Goal: Task Accomplishment & Management: Complete application form

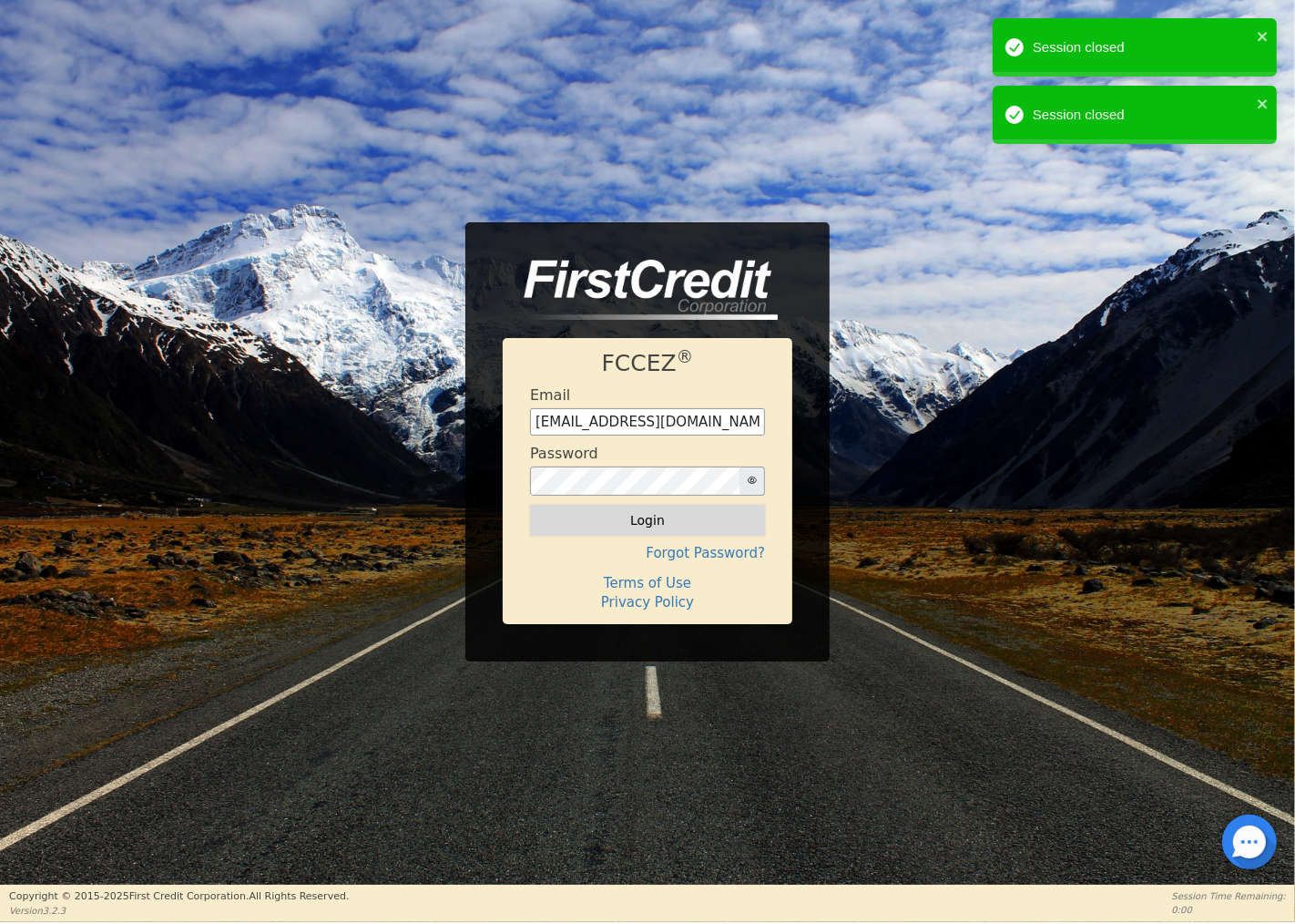
click at [652, 520] on button "Login" at bounding box center [648, 520] width 235 height 31
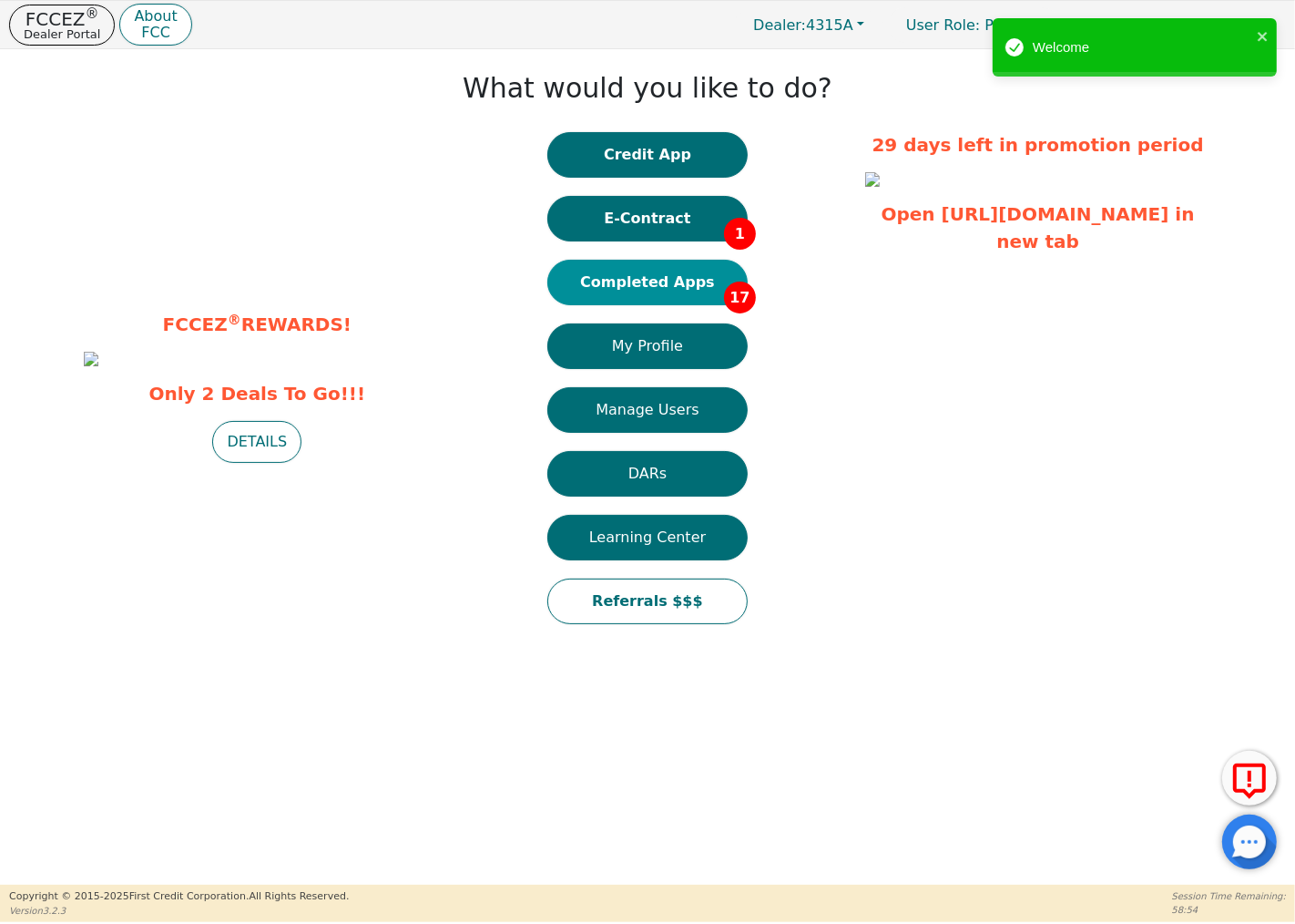
click at [698, 272] on button "Completed Apps 17" at bounding box center [648, 282] width 201 height 45
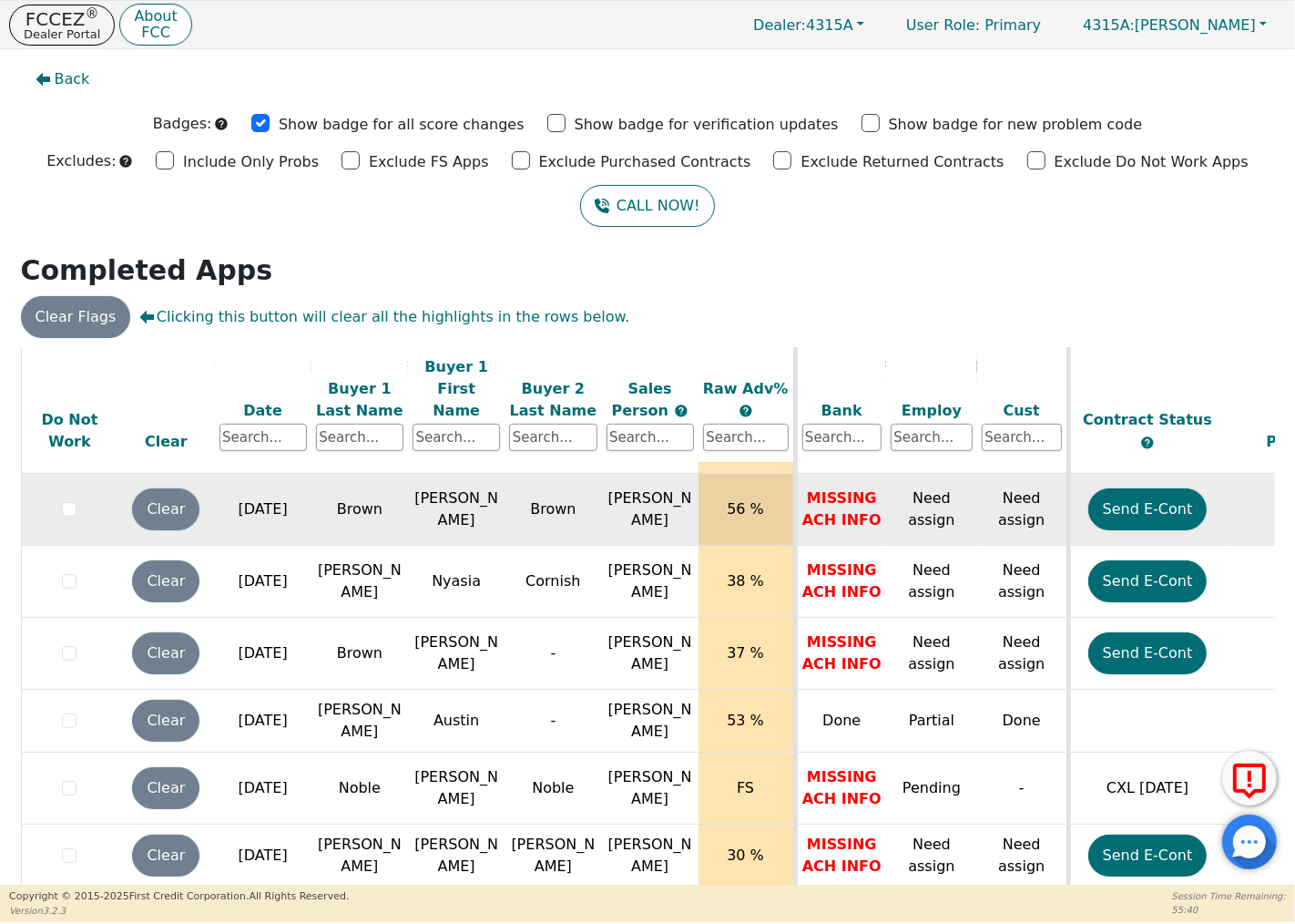
scroll to position [23, 0]
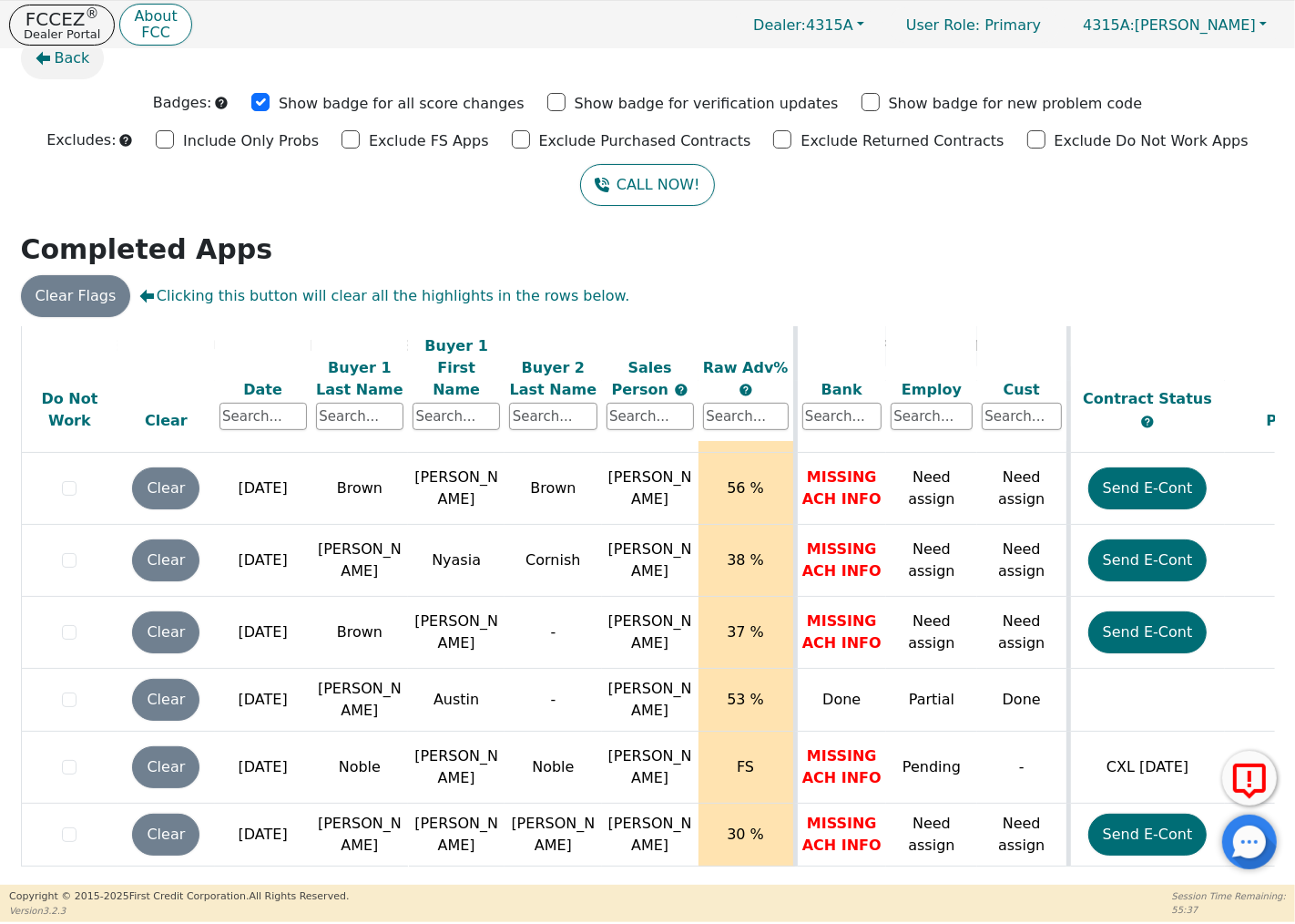
click at [61, 53] on span "Back" at bounding box center [73, 58] width 36 height 22
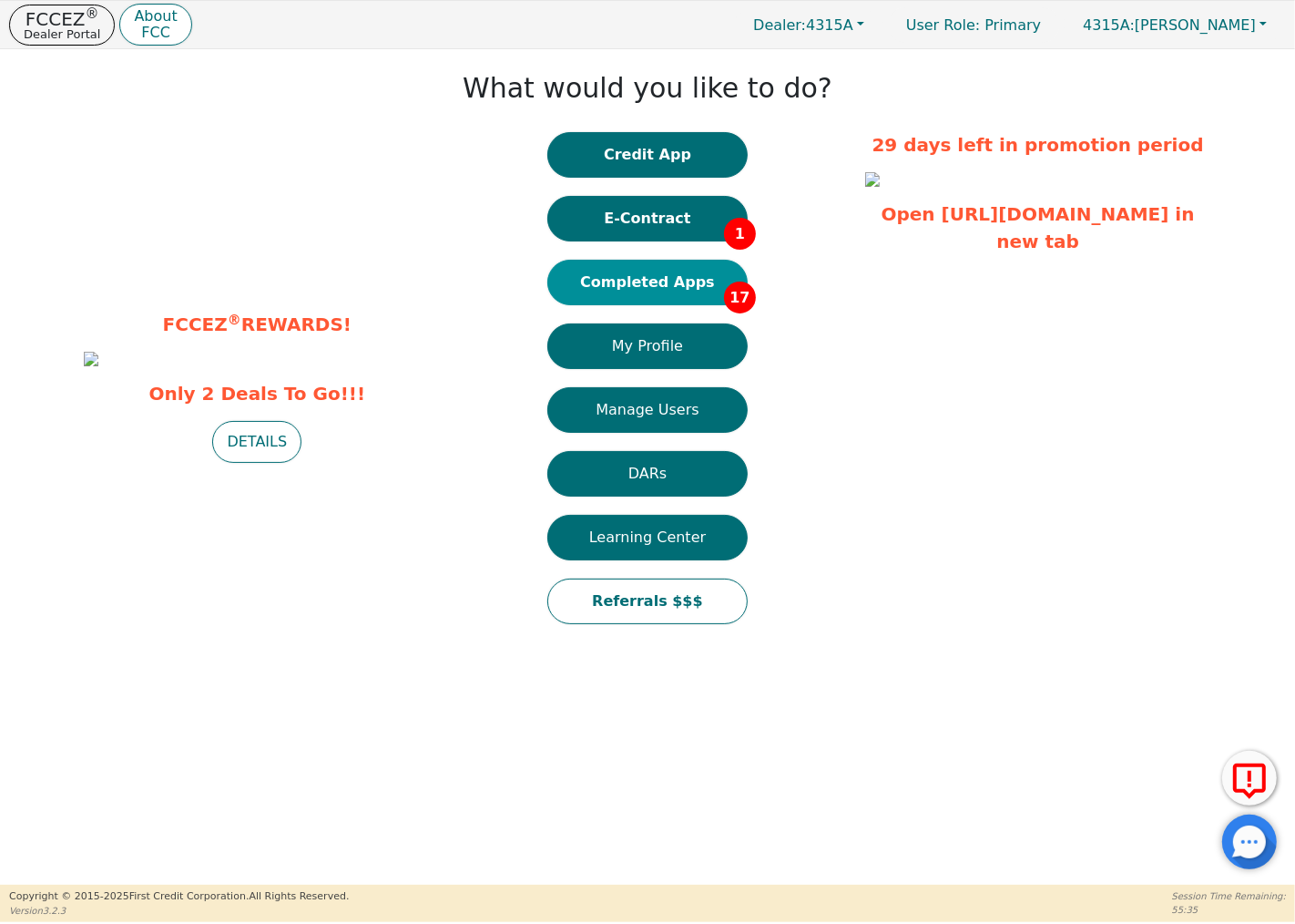
click at [672, 275] on button "Completed Apps 17" at bounding box center [648, 282] width 201 height 45
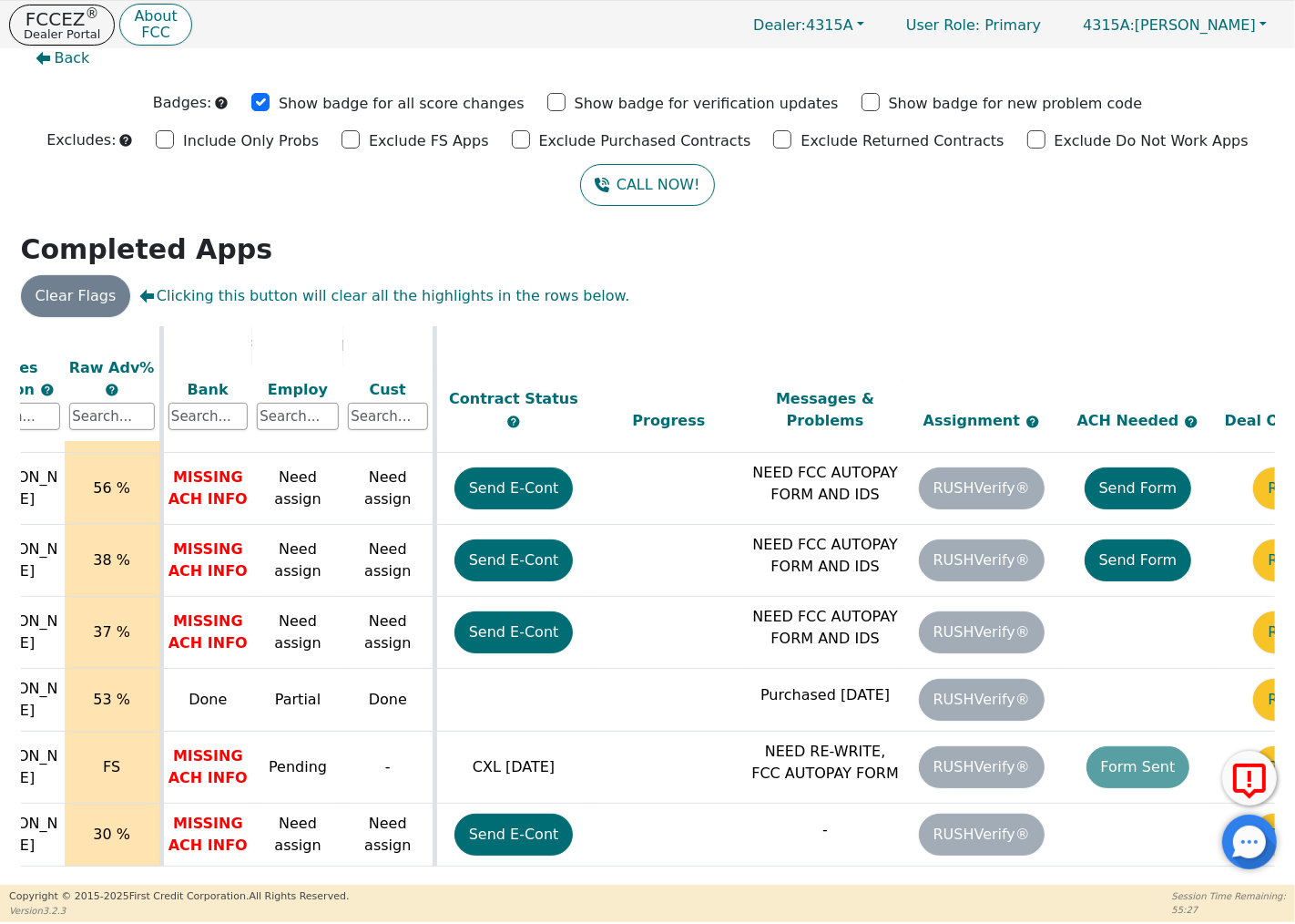
scroll to position [777, 741]
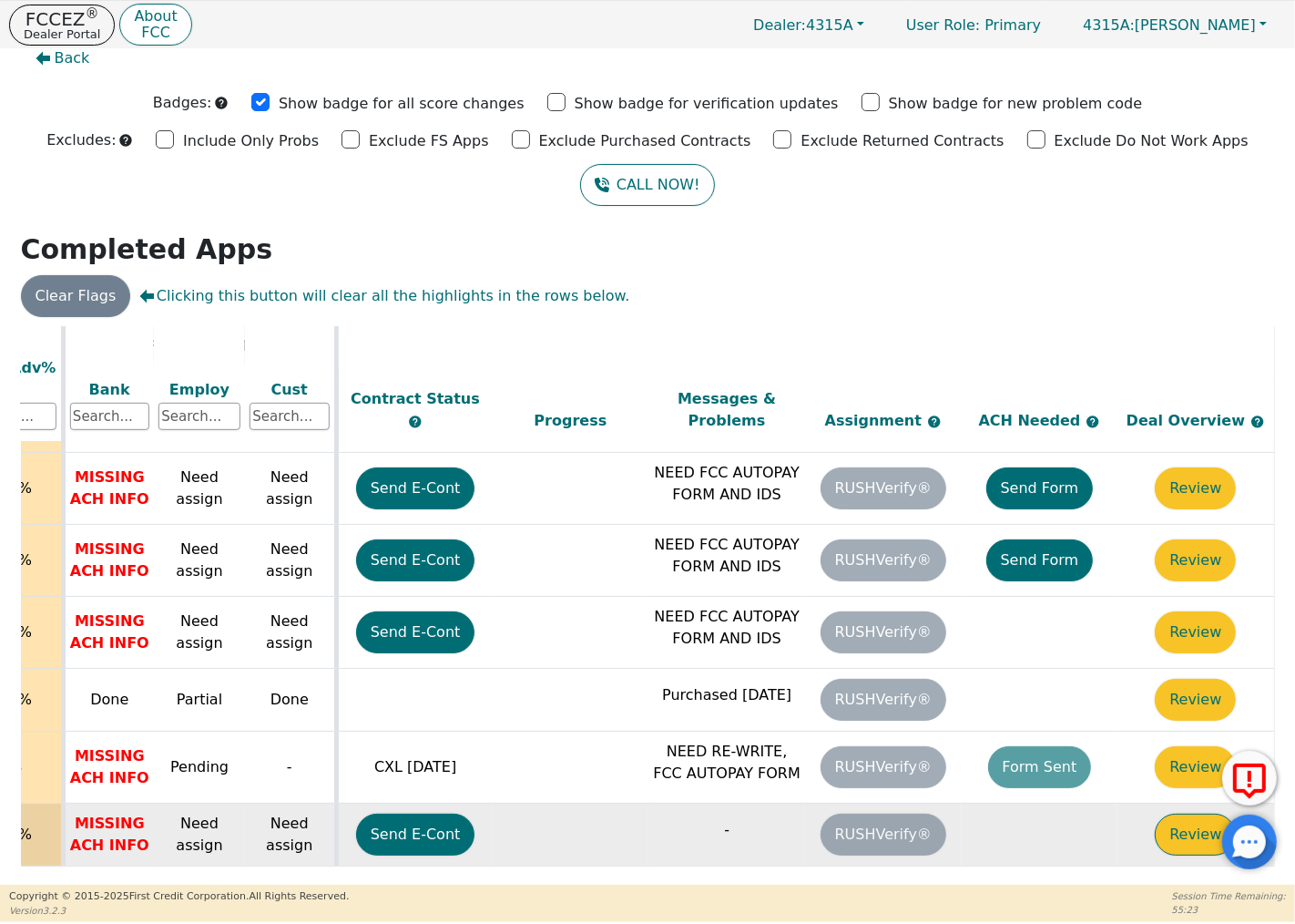
click at [1178, 813] on button "Review" at bounding box center [1196, 834] width 81 height 42
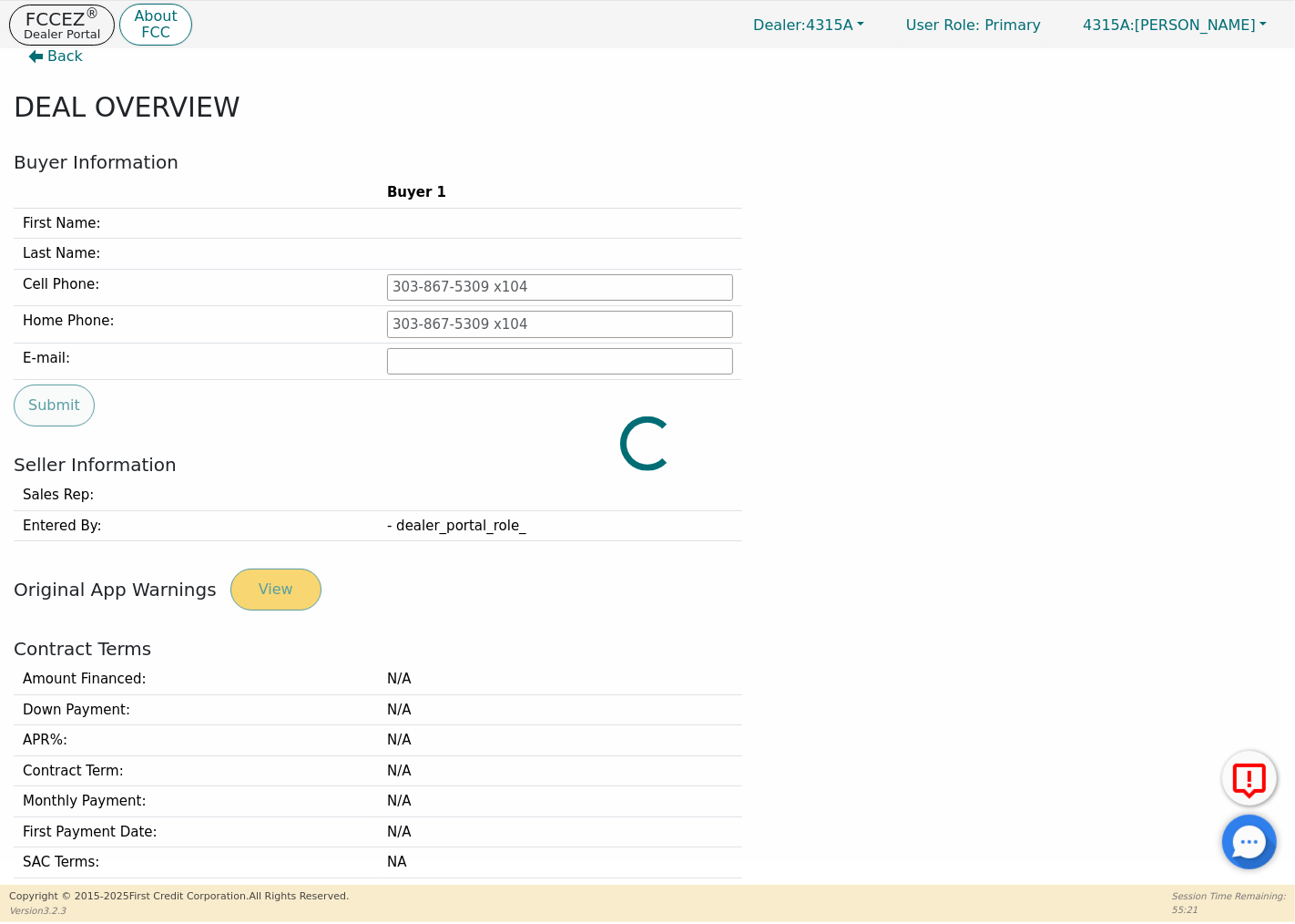
type input "[PHONE_NUMBER]"
type input "[EMAIL_ADDRESS][DOMAIN_NAME]"
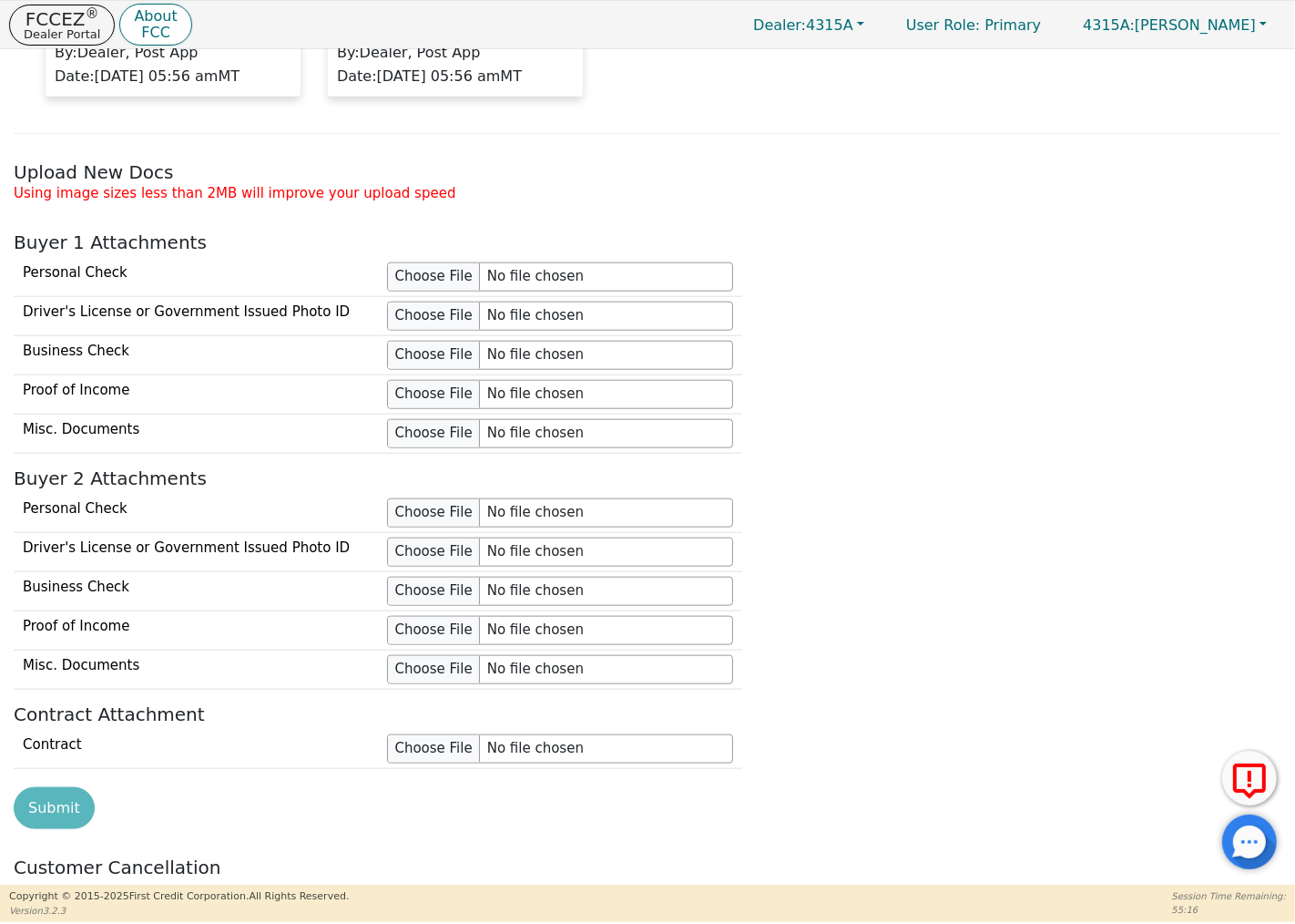
scroll to position [1541, 0]
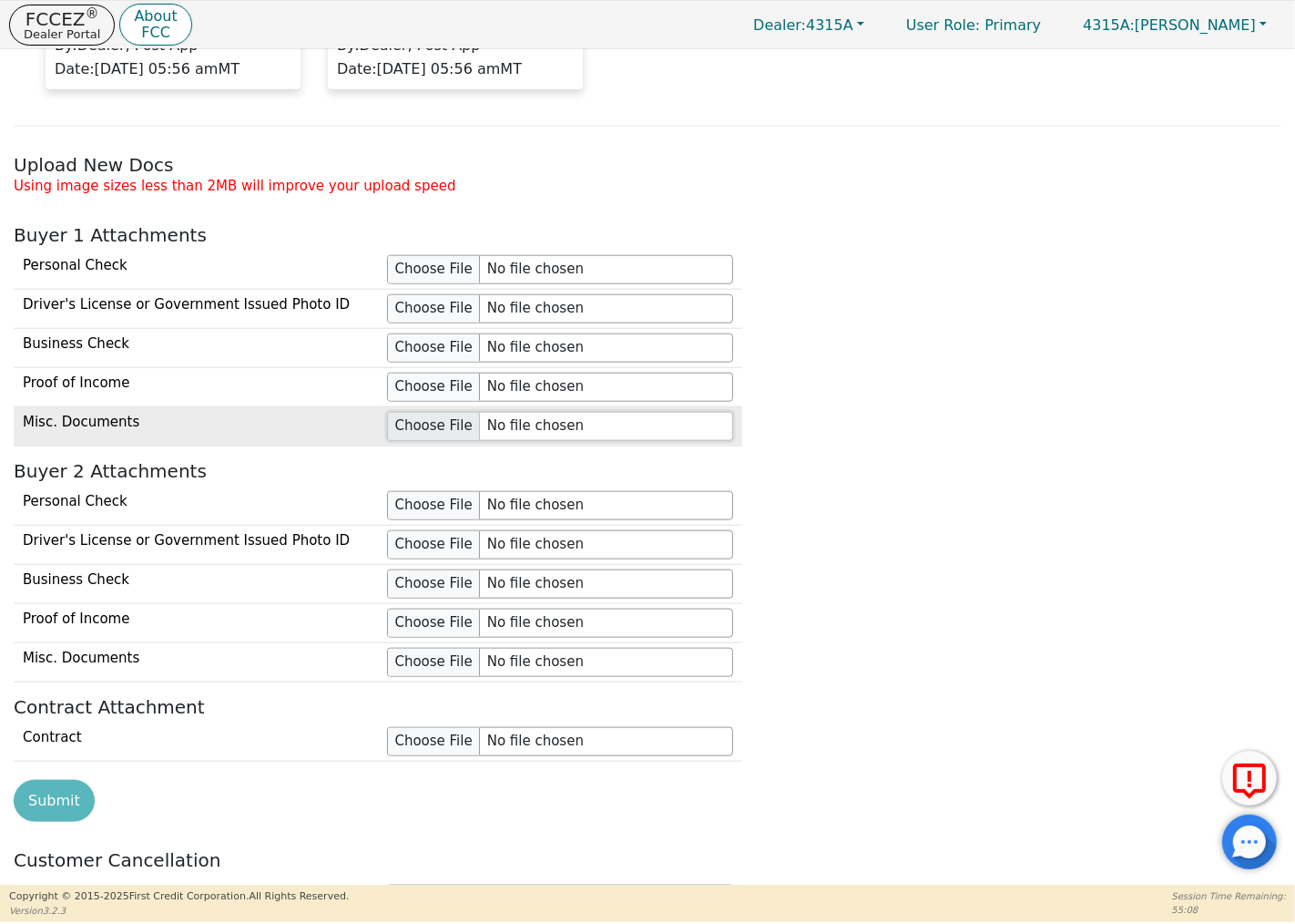
click at [445, 431] on input "file" at bounding box center [560, 426] width 346 height 29
click at [435, 435] on input "file" at bounding box center [560, 426] width 346 height 29
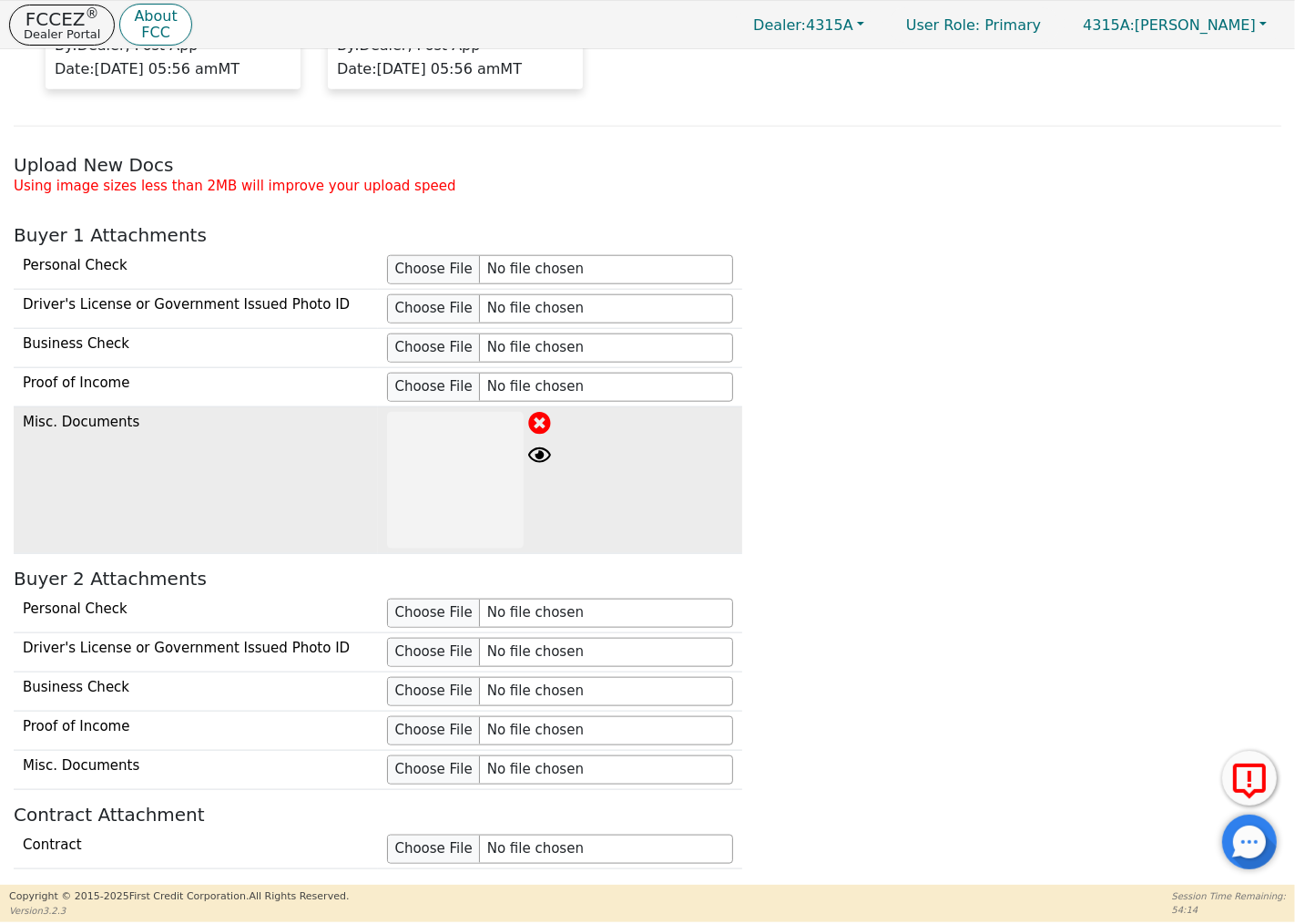
click at [541, 423] on icon at bounding box center [539, 422] width 22 height 22
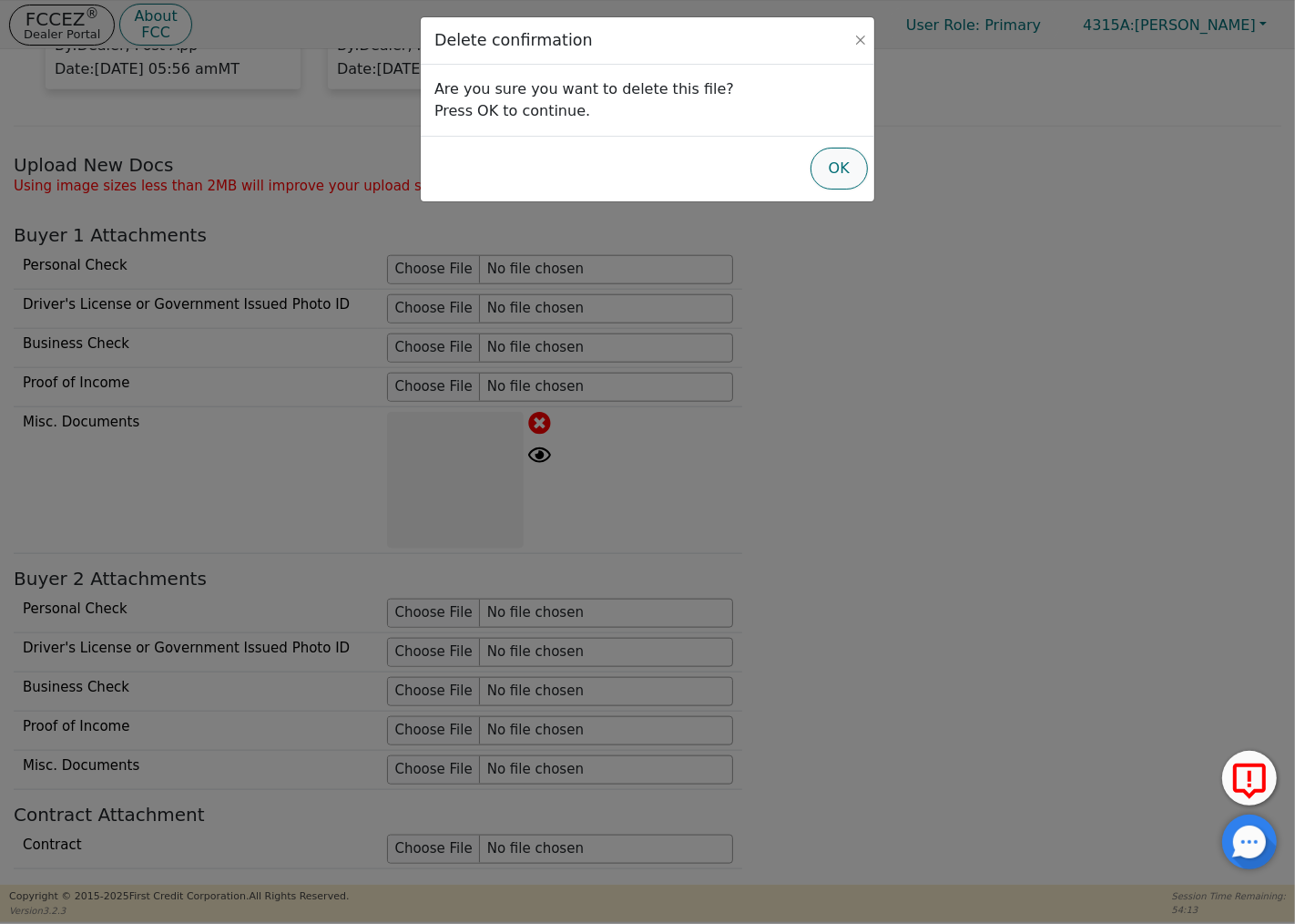
click at [836, 165] on button "OK" at bounding box center [839, 169] width 58 height 42
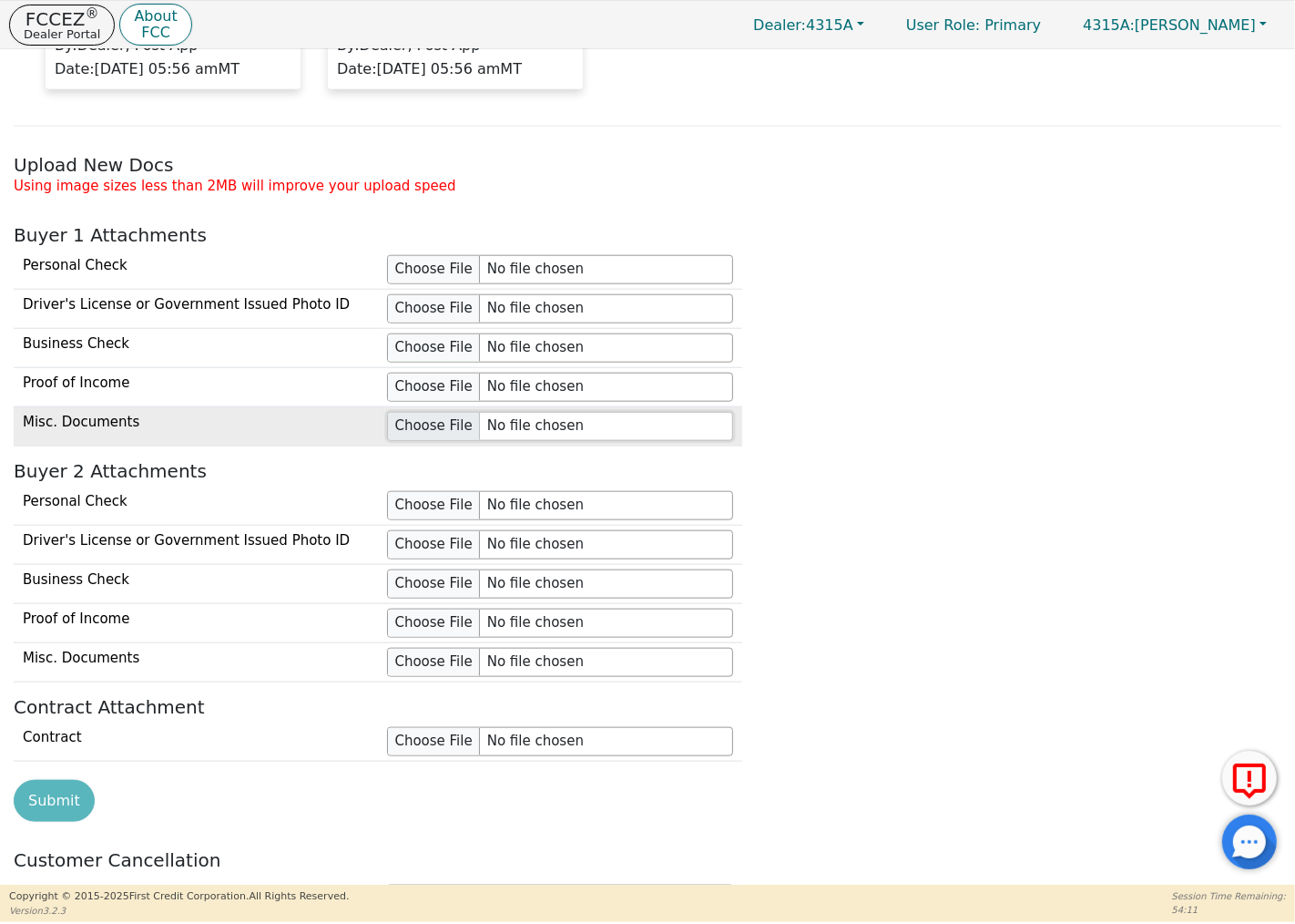
click at [419, 424] on input "file" at bounding box center [560, 426] width 346 height 29
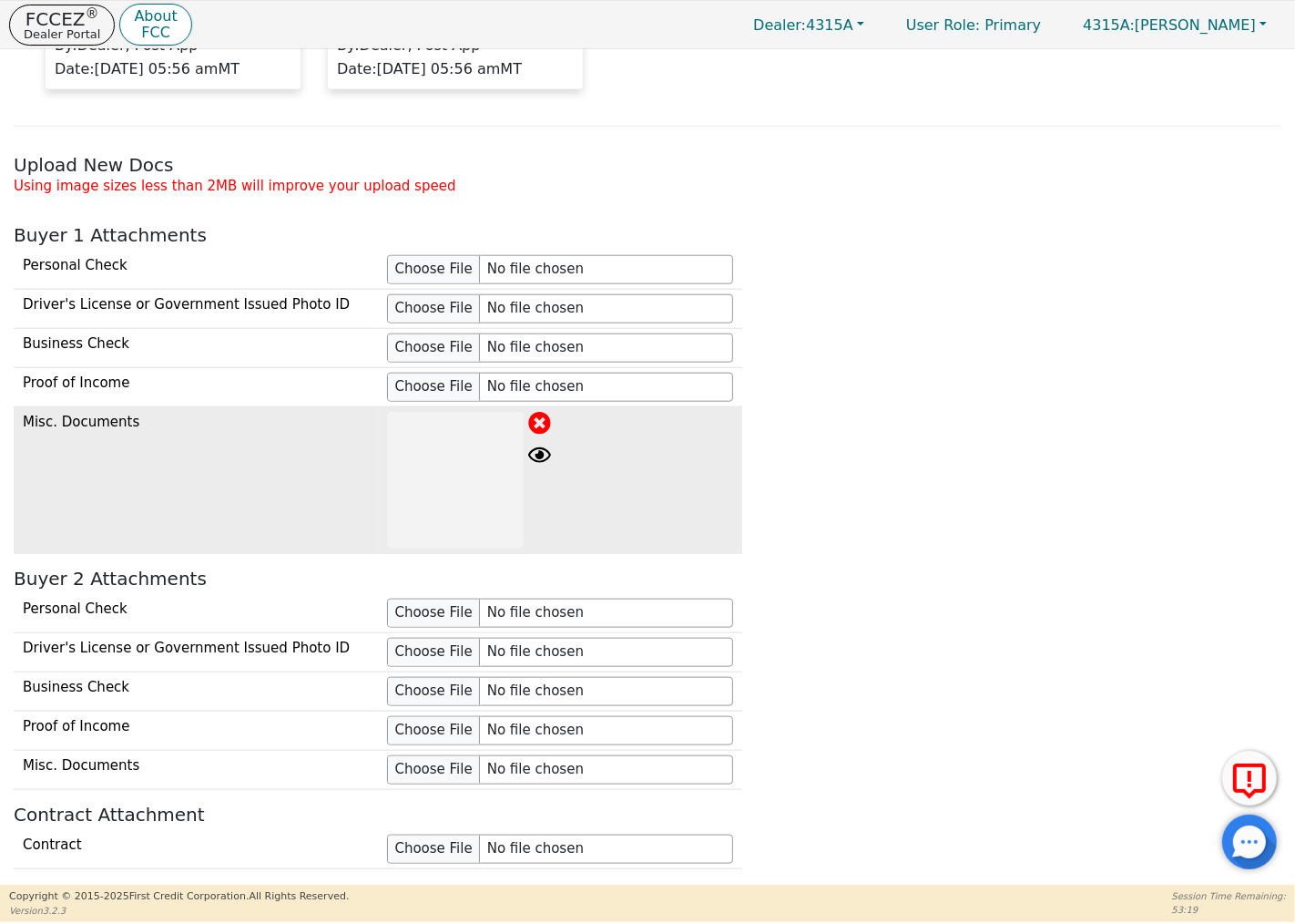
click at [131, 430] on td "Misc. Documents" at bounding box center [195, 479] width 364 height 147
click at [193, 426] on td "Misc. Documents" at bounding box center [195, 479] width 364 height 147
click at [275, 422] on td "Misc. Documents" at bounding box center [195, 479] width 364 height 147
click at [287, 435] on td "Misc. Documents" at bounding box center [195, 479] width 364 height 147
drag, startPoint x: 205, startPoint y: 431, endPoint x: 216, endPoint y: 429, distance: 11.2
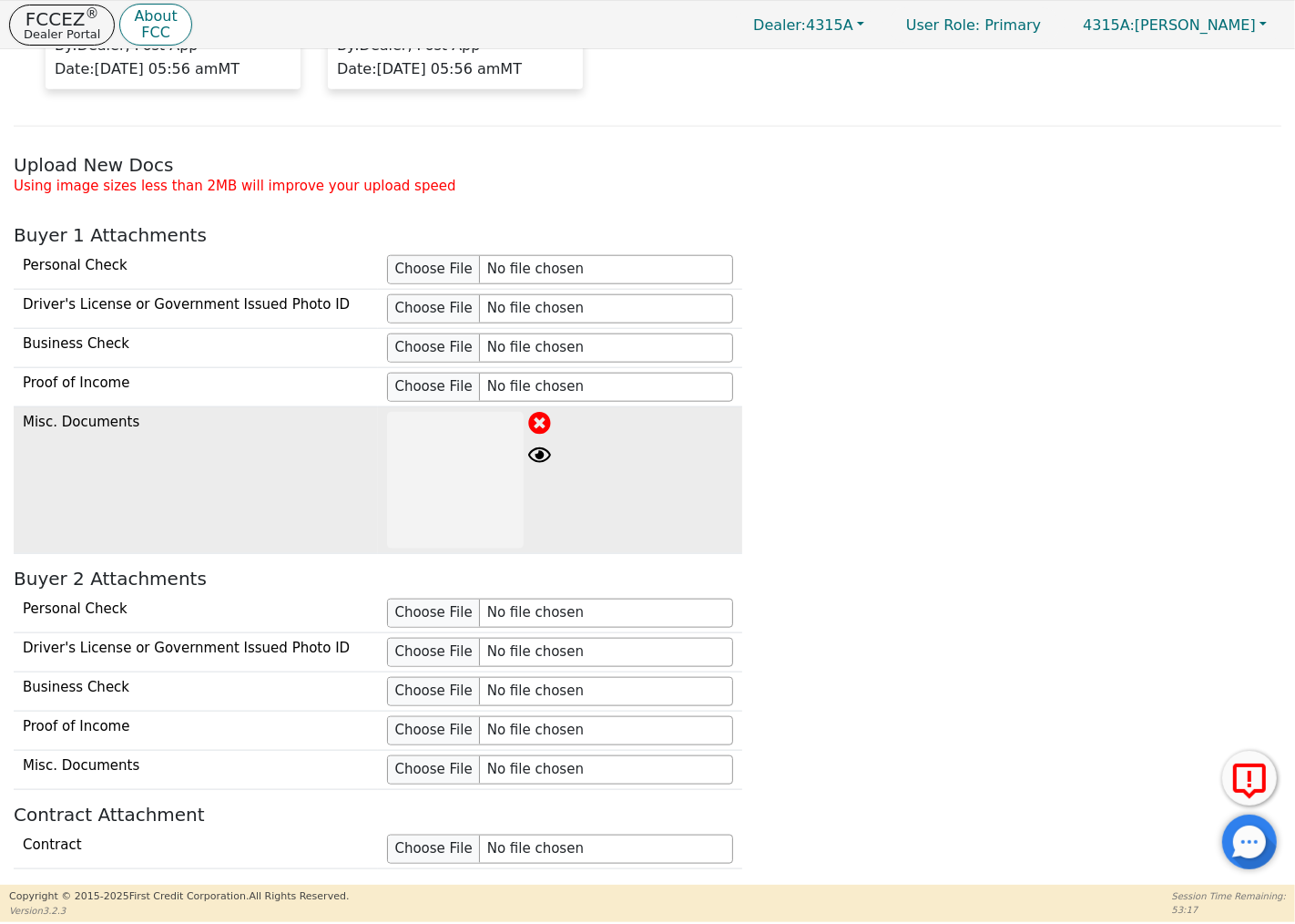
click at [205, 430] on td "Misc. Documents" at bounding box center [195, 479] width 364 height 147
click at [287, 431] on td "Misc. Documents" at bounding box center [195, 479] width 364 height 147
click at [215, 435] on td "Misc. Documents" at bounding box center [195, 479] width 364 height 147
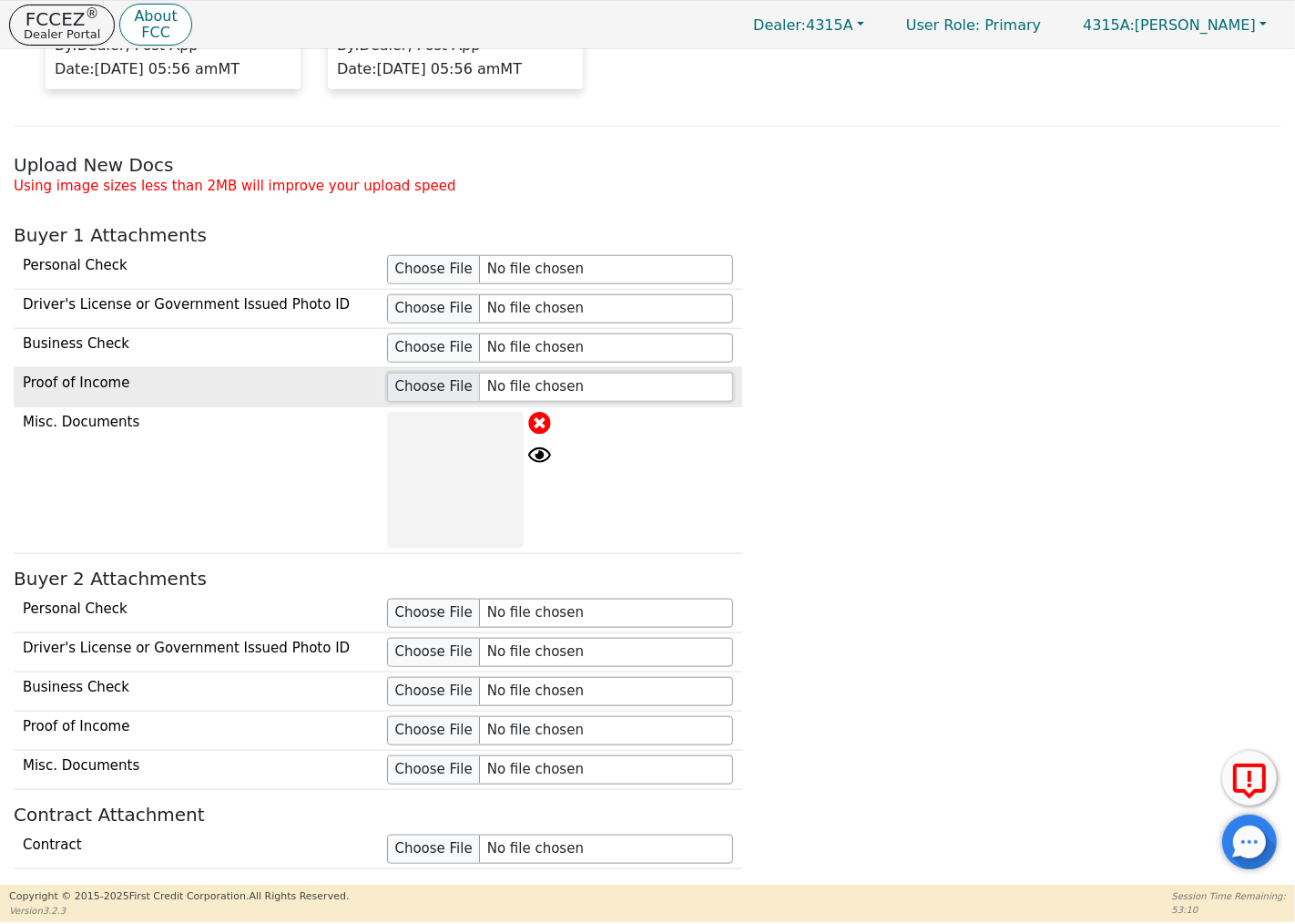
click at [430, 389] on input "file" at bounding box center [560, 387] width 346 height 29
type input "C:\fakepath\[PERSON_NAME] Deal.jpeg"
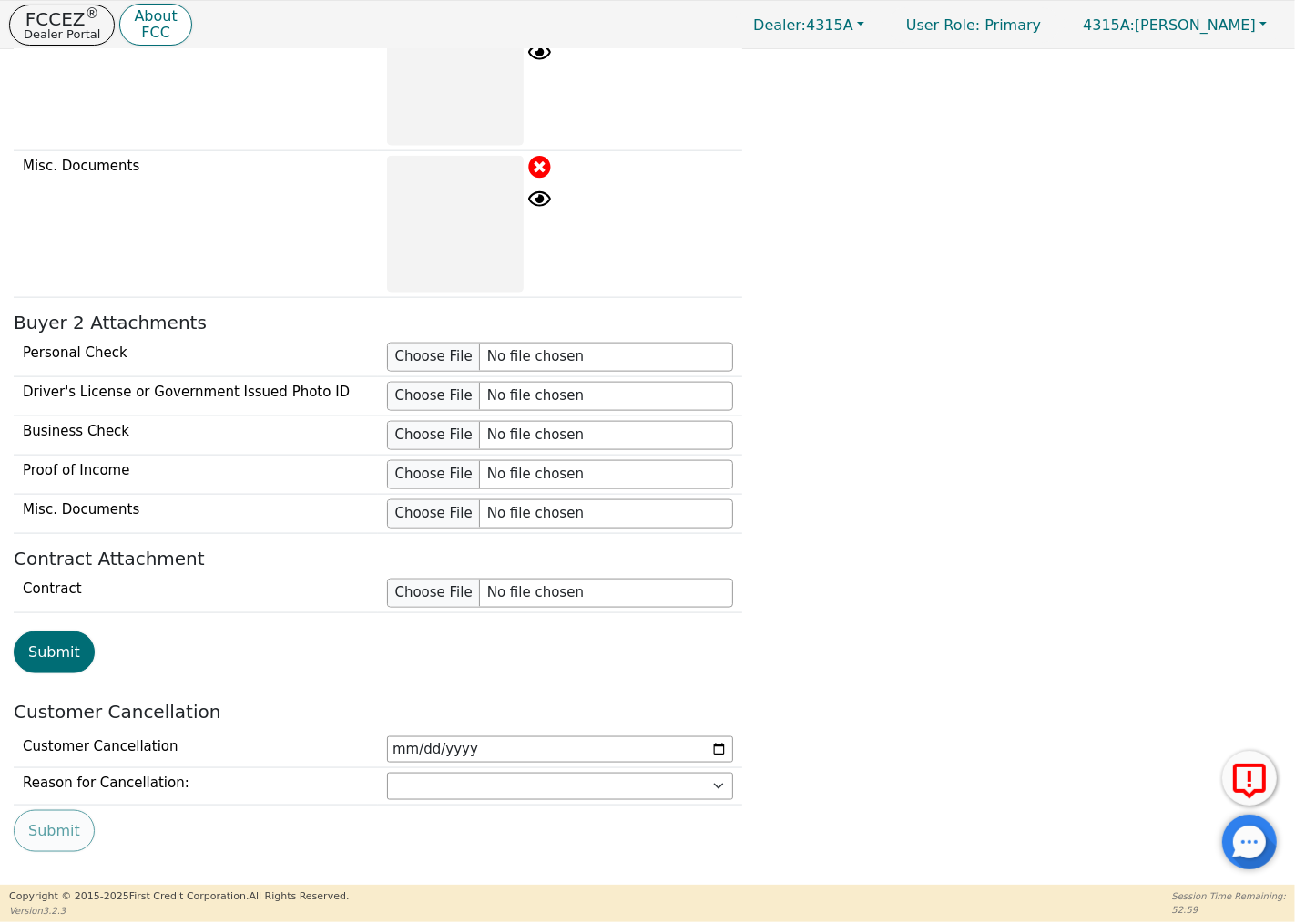
scroll to position [1935, 0]
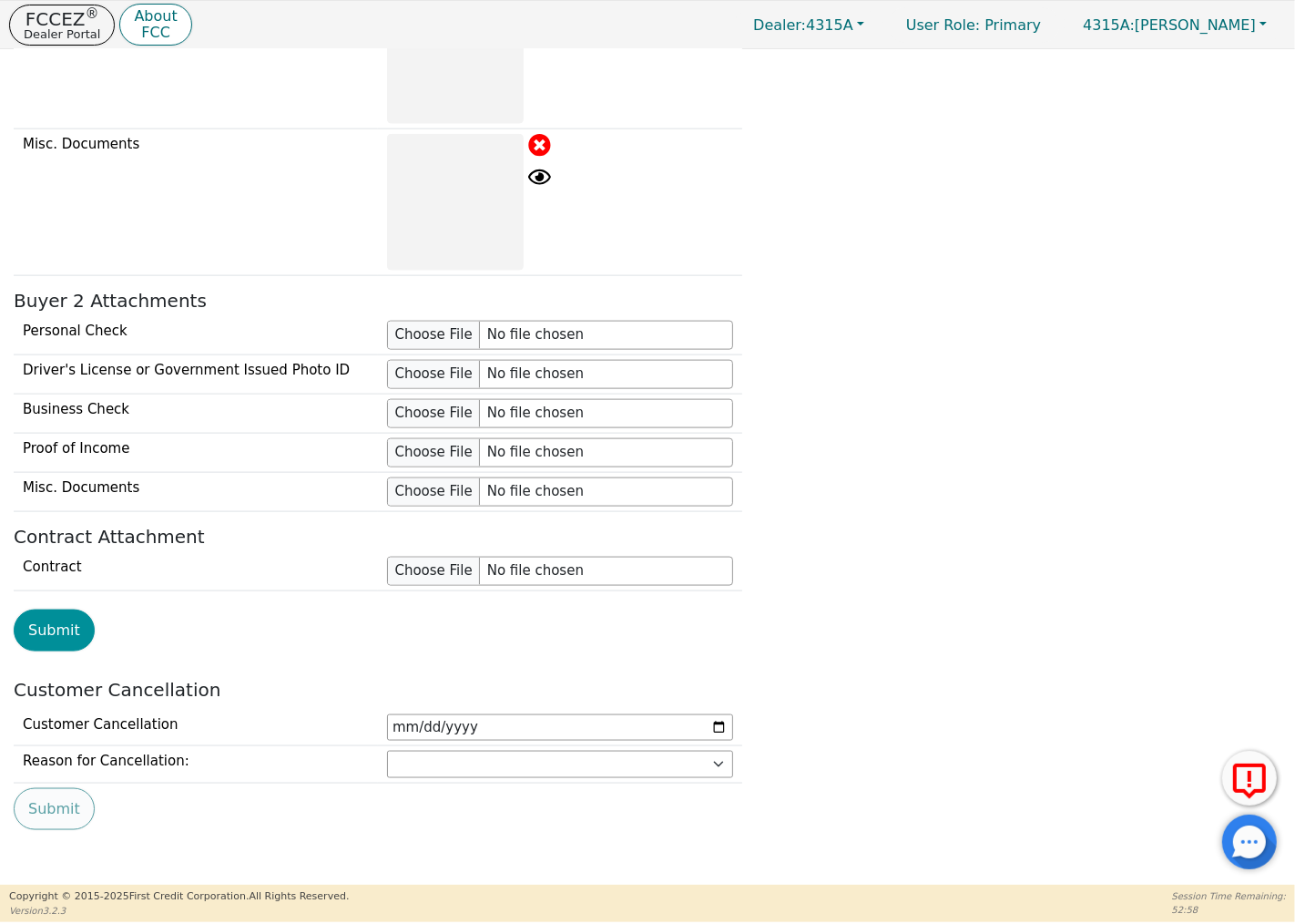
click at [61, 625] on button "Submit" at bounding box center [54, 631] width 81 height 42
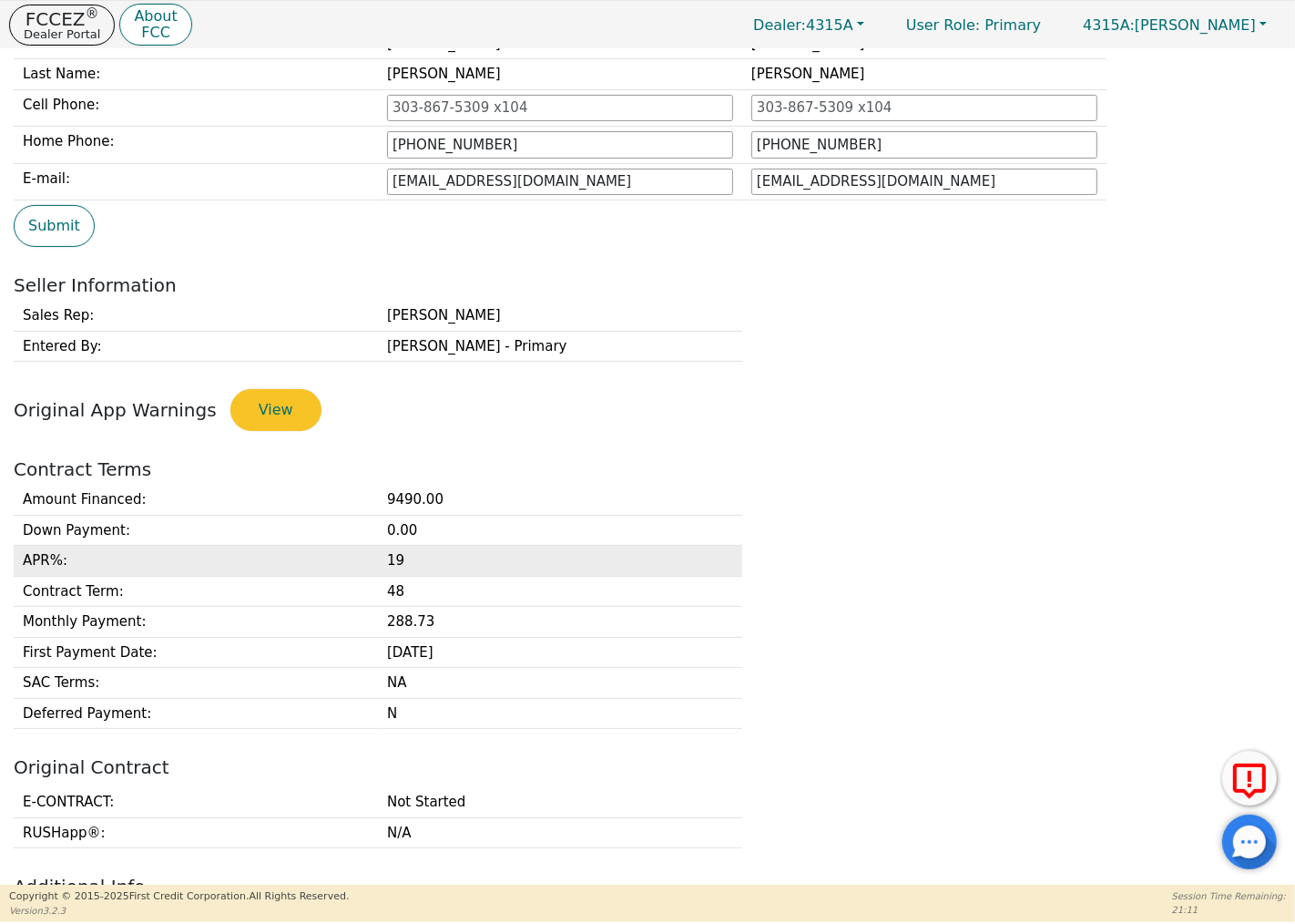
scroll to position [0, 0]
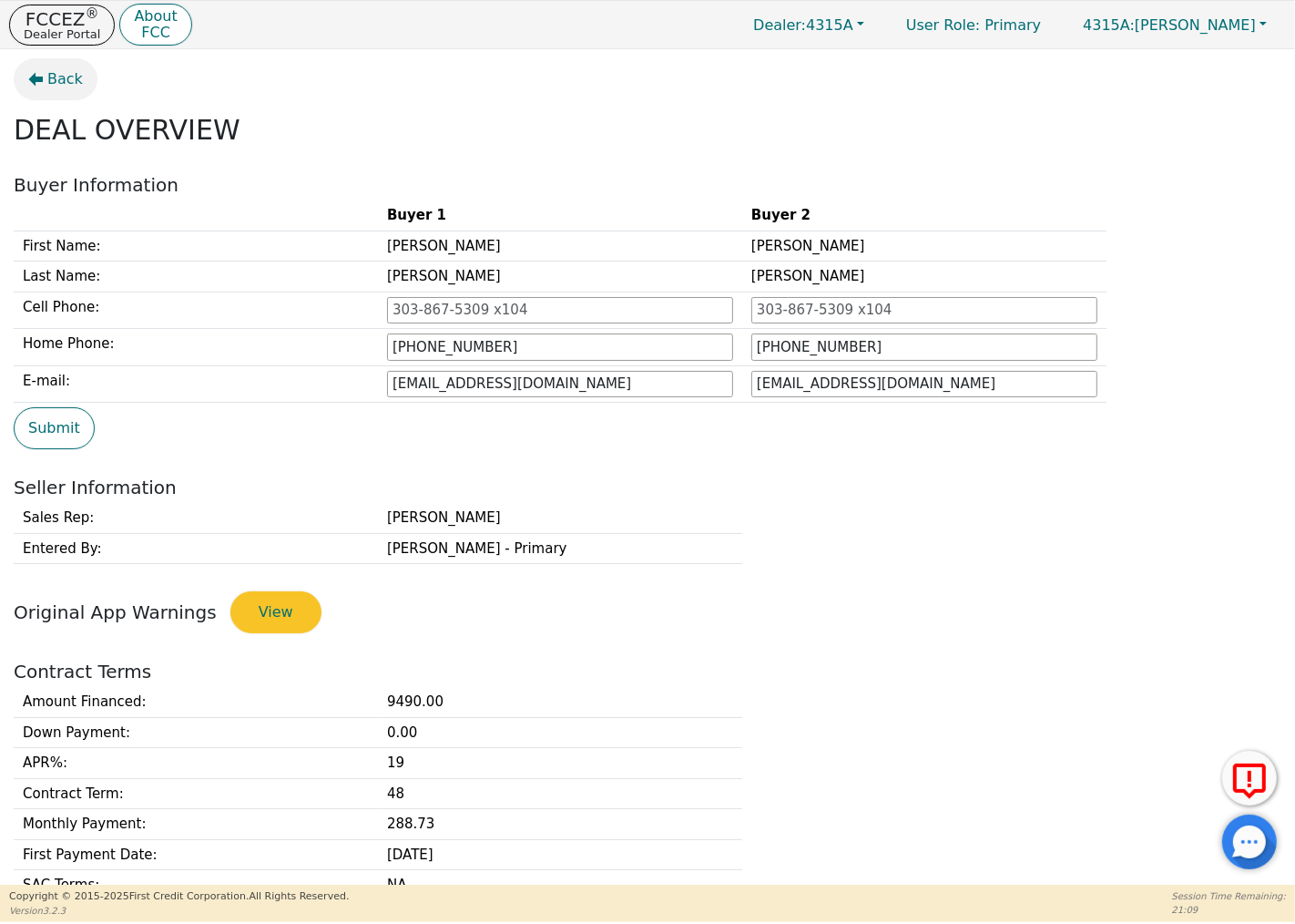
click at [38, 80] on icon "button" at bounding box center [36, 80] width 14 height 13
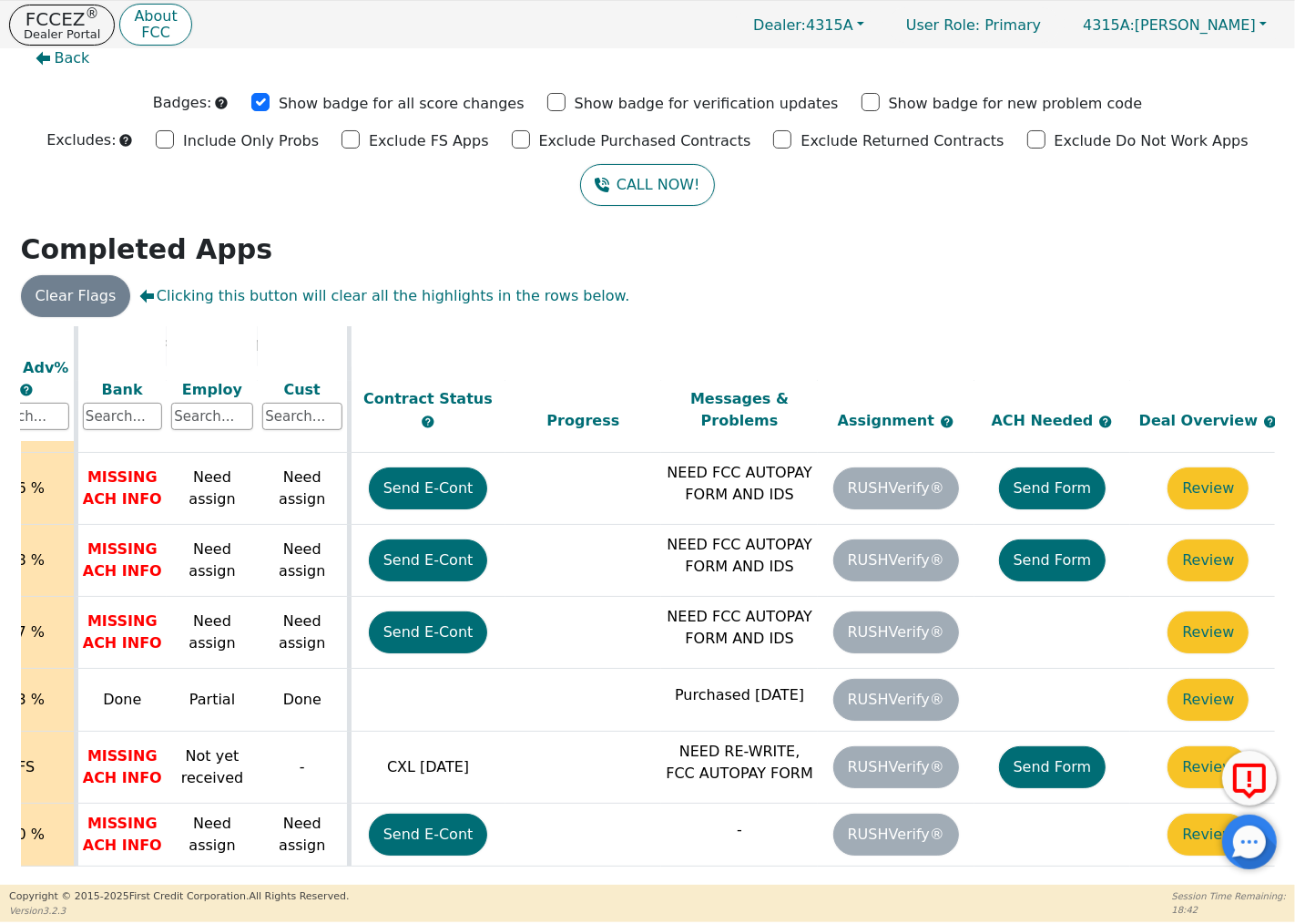
scroll to position [777, 594]
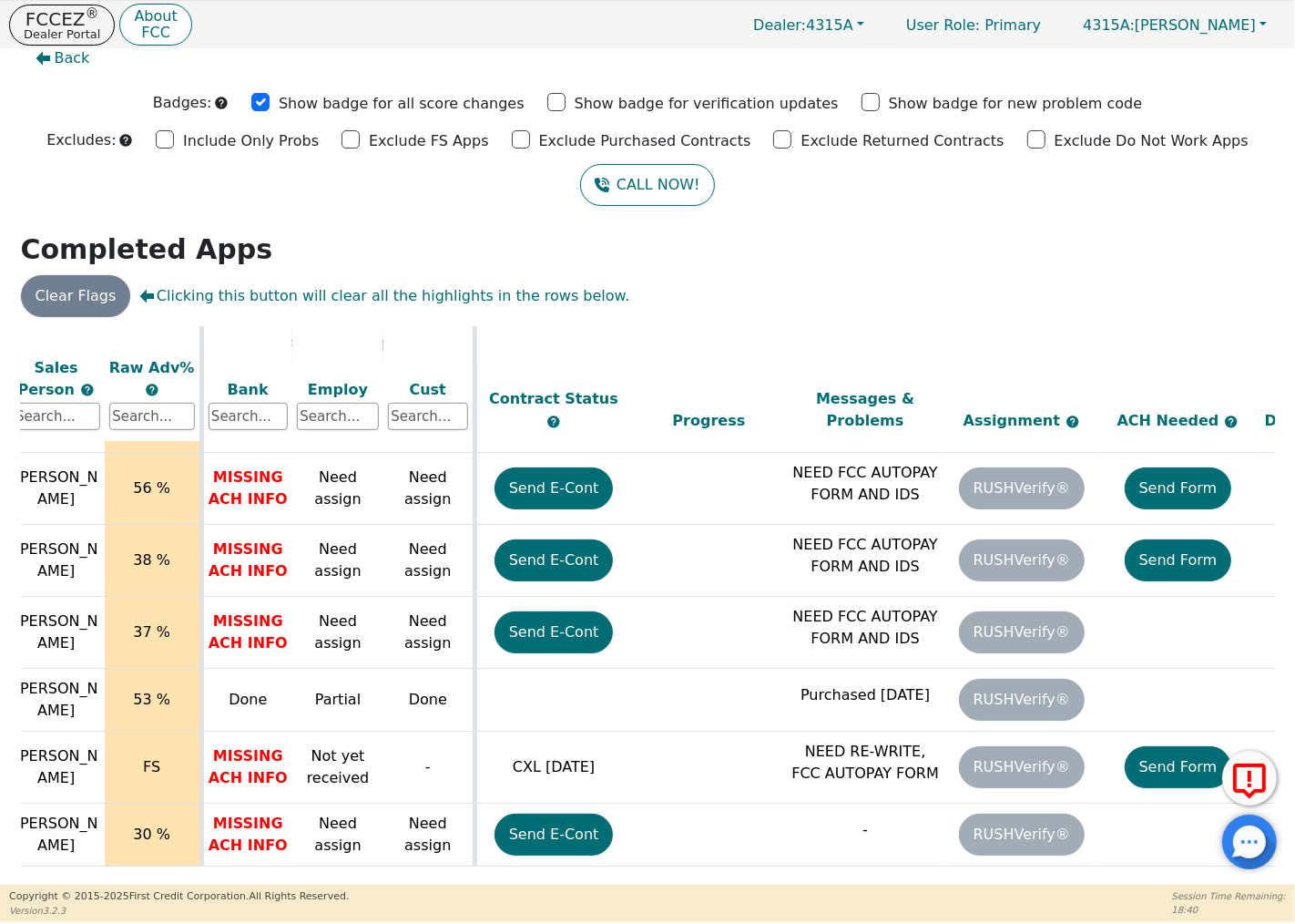
drag, startPoint x: 989, startPoint y: 872, endPoint x: 847, endPoint y: 876, distance: 142.1
click at [847, 876] on div "ALL VALUES ON THIS PAGE ARE UPDATED IN REAL TIME VERIFICATION STATUS Do Not Wor…" at bounding box center [648, 603] width 1254 height 554
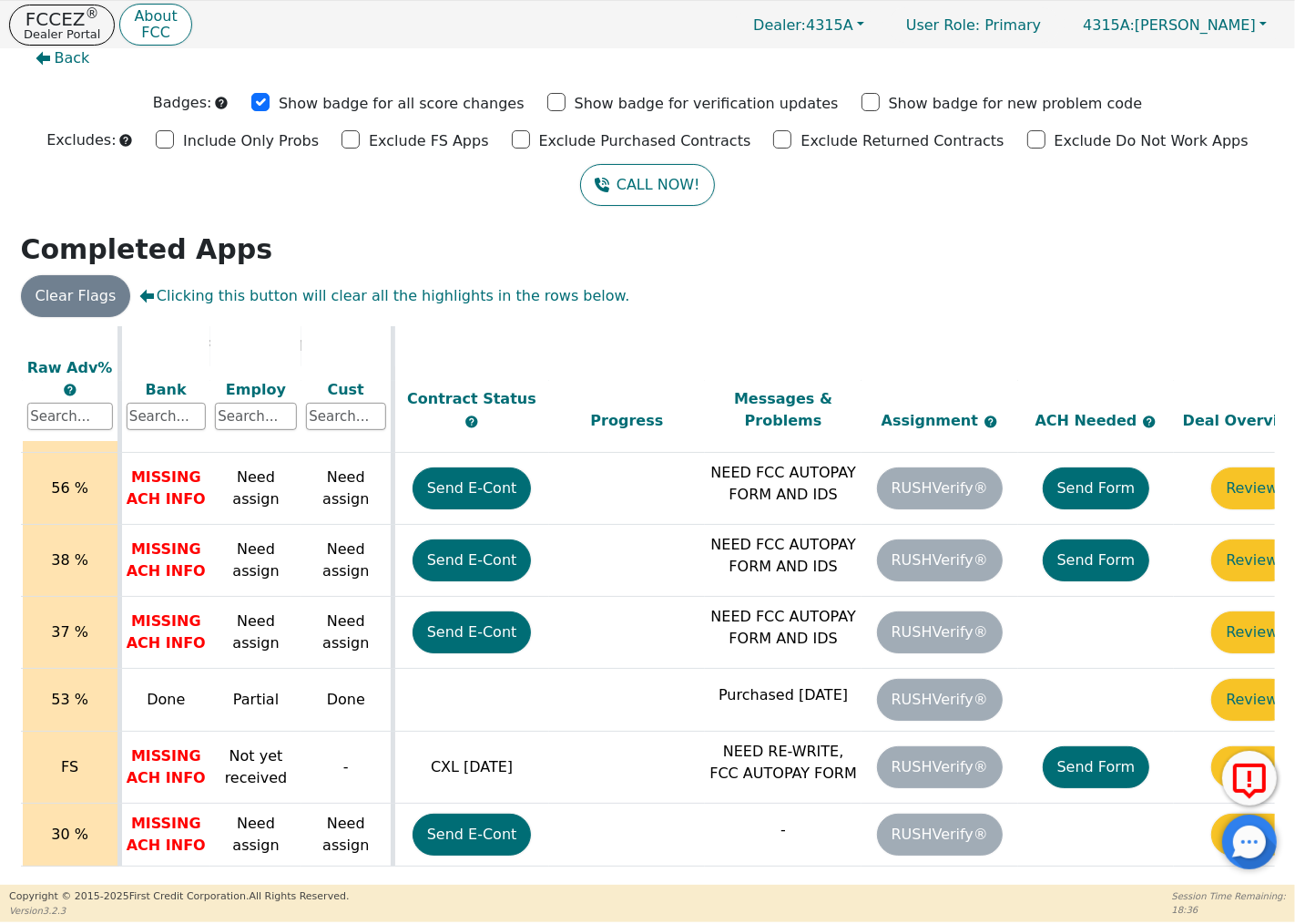
scroll to position [777, 741]
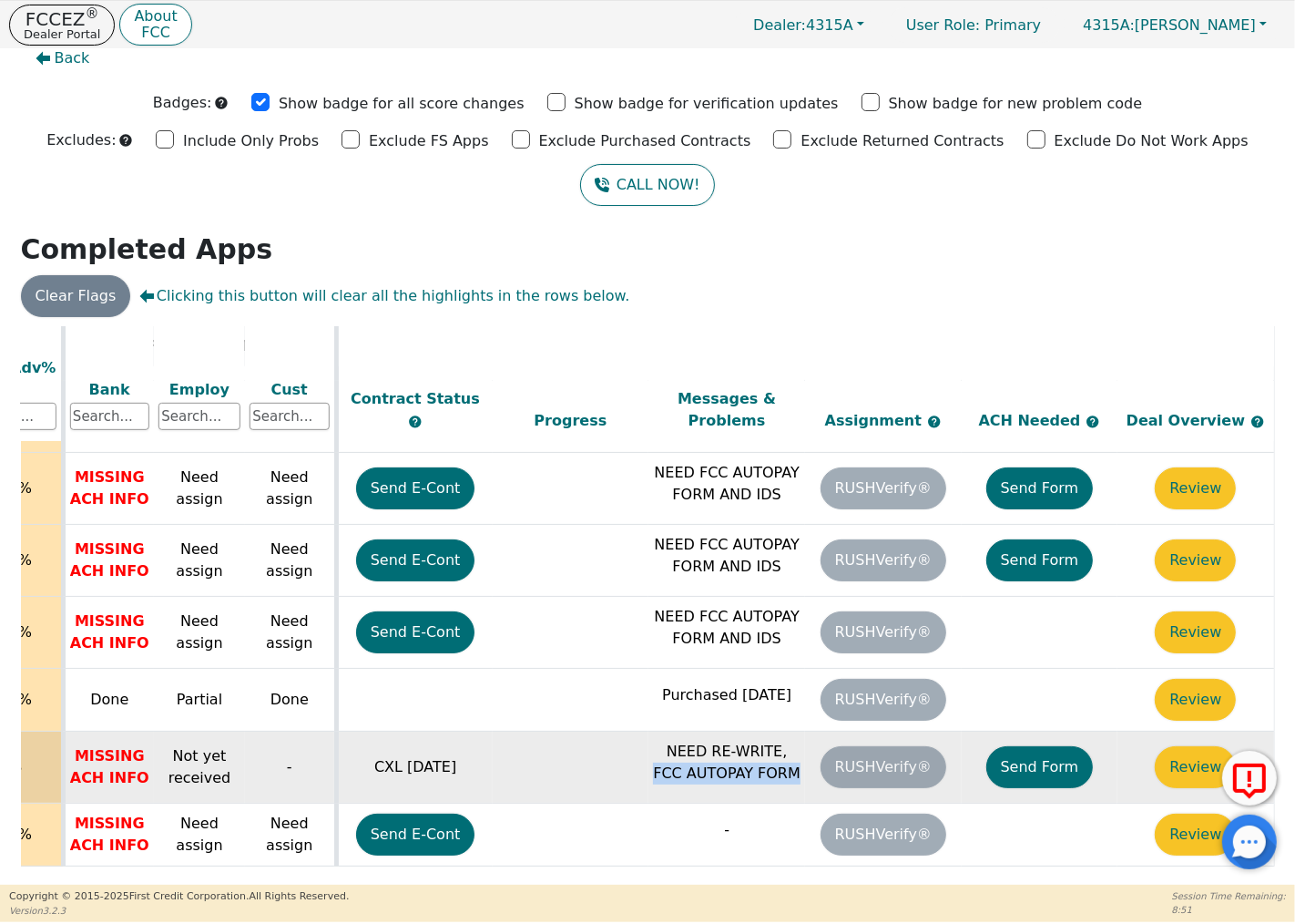
drag, startPoint x: 759, startPoint y: 731, endPoint x: 772, endPoint y: 749, distance: 22.2
click at [772, 749] on p "NEED RE-WRITE, FCC AUTOPAY FORM" at bounding box center [727, 762] width 148 height 44
click at [776, 753] on p "NEED RE-WRITE, FCC AUTOPAY FORM" at bounding box center [727, 762] width 148 height 44
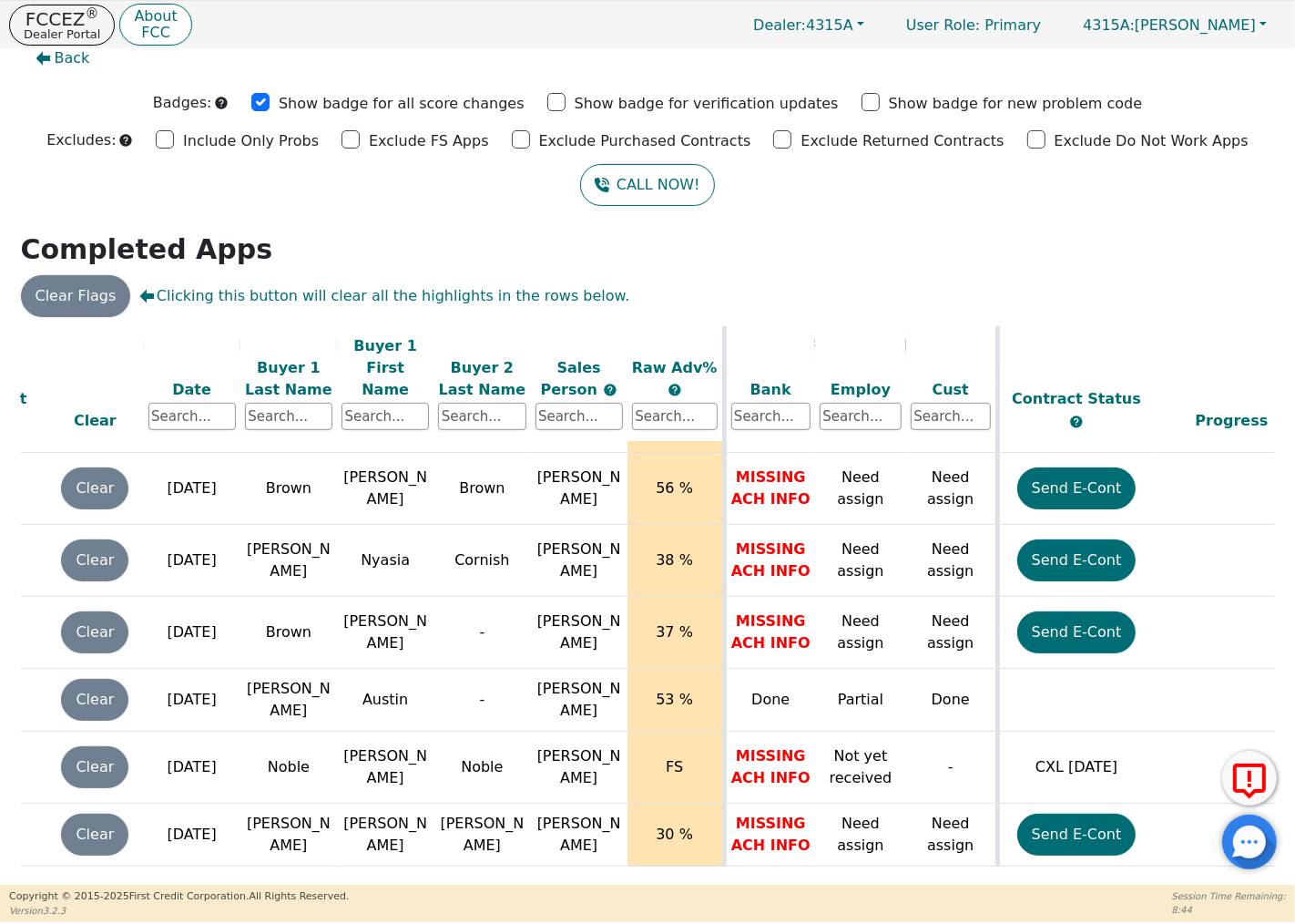
scroll to position [777, 0]
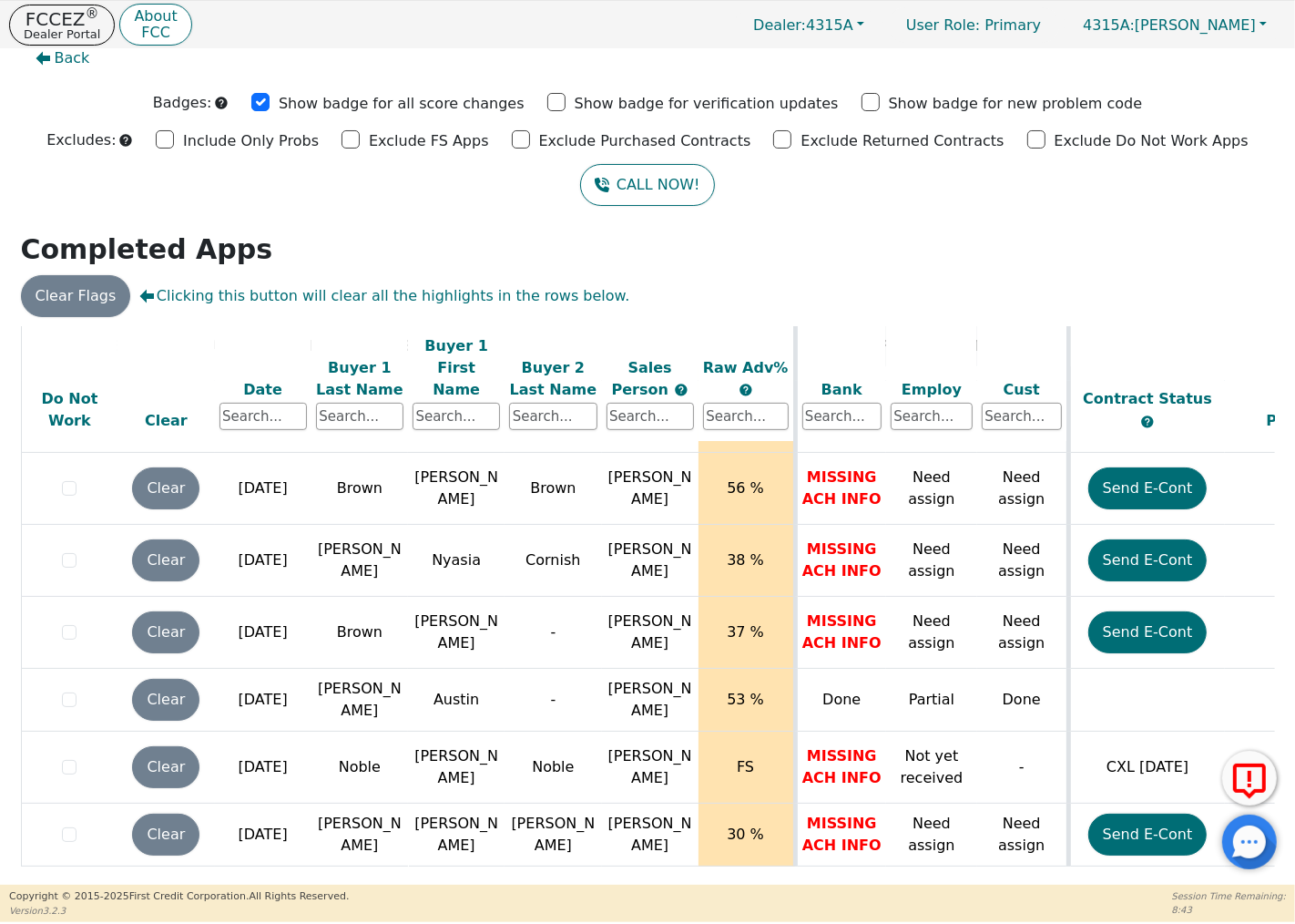
drag, startPoint x: 298, startPoint y: 867, endPoint x: 265, endPoint y: 866, distance: 33.0
click at [265, 866] on div "ALL VALUES ON THIS PAGE ARE UPDATED IN REAL TIME VERIFICATION STATUS Do Not Wor…" at bounding box center [648, 603] width 1254 height 554
click at [322, 866] on td at bounding box center [214, 876] width 387 height 19
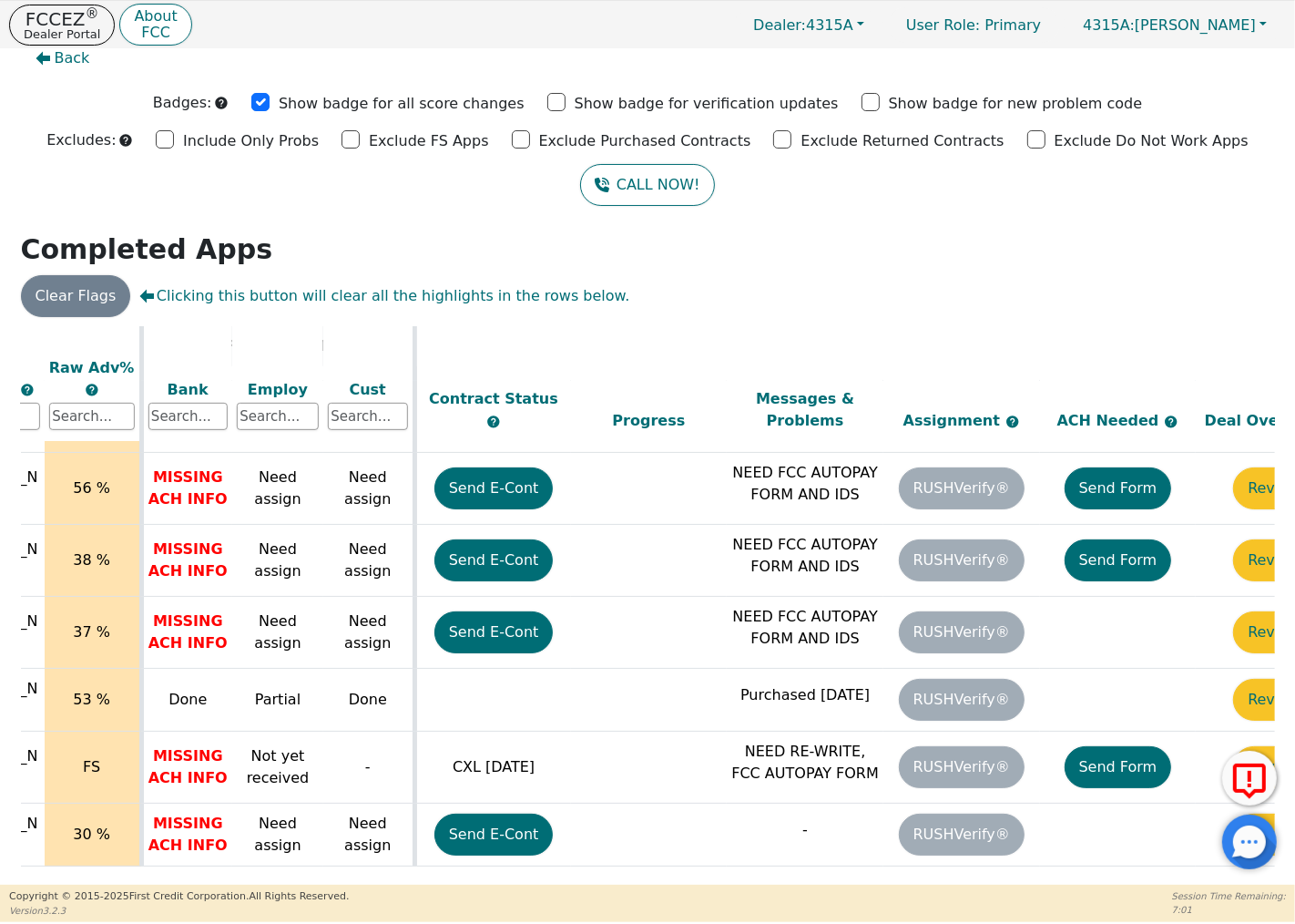
scroll to position [777, 636]
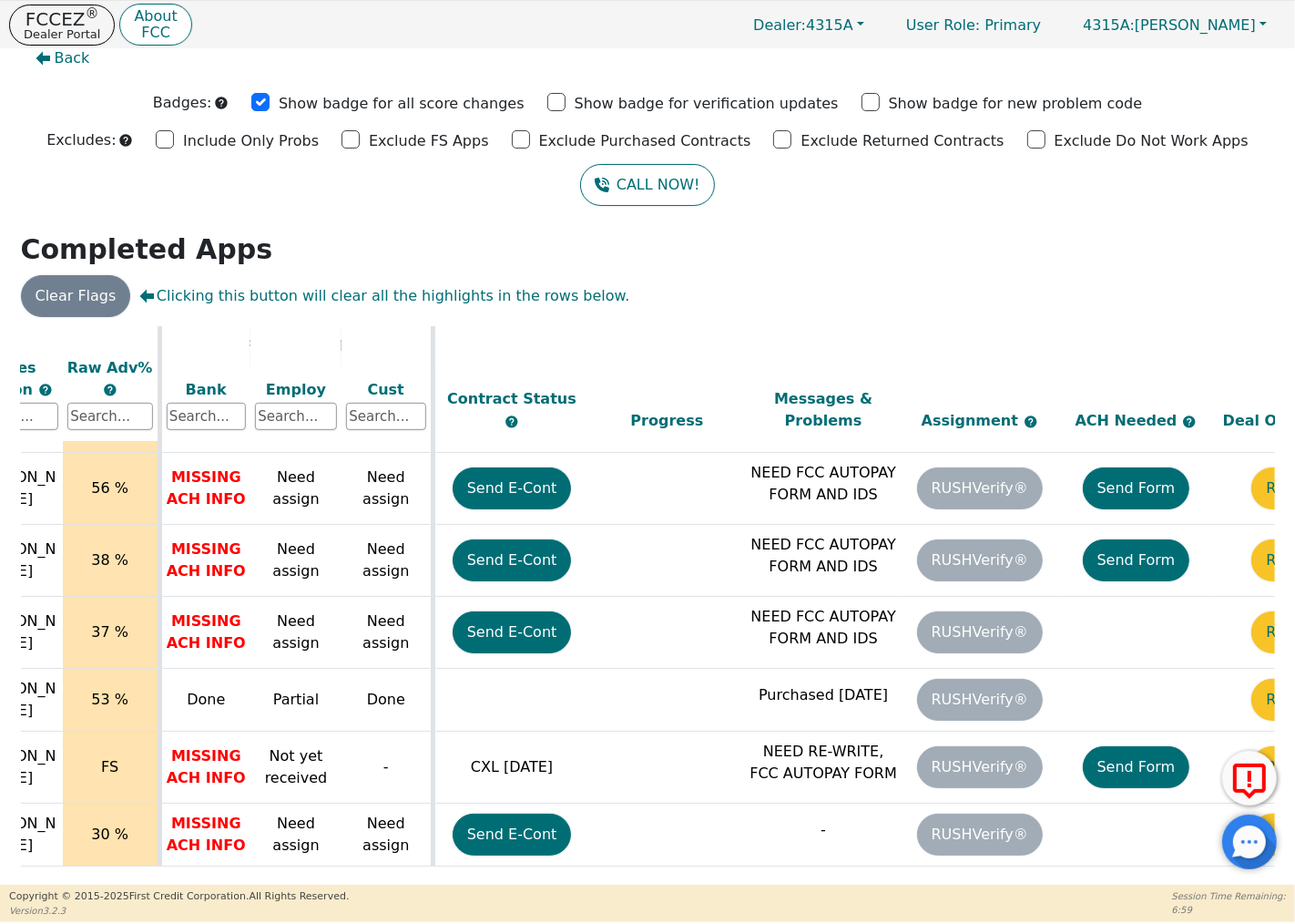
drag, startPoint x: 1051, startPoint y: 871, endPoint x: 1077, endPoint y: 871, distance: 26.0
click at [1077, 871] on div "ALL VALUES ON THIS PAGE ARE UPDATED IN REAL TIME VERIFICATION STATUS Do Not Wor…" at bounding box center [648, 603] width 1254 height 554
drag, startPoint x: 1073, startPoint y: 872, endPoint x: 1106, endPoint y: 877, distance: 33.4
click at [1106, 877] on div "ALL VALUES ON THIS PAGE ARE UPDATED IN REAL TIME VERIFICATION STATUS Do Not Wor…" at bounding box center [648, 603] width 1254 height 554
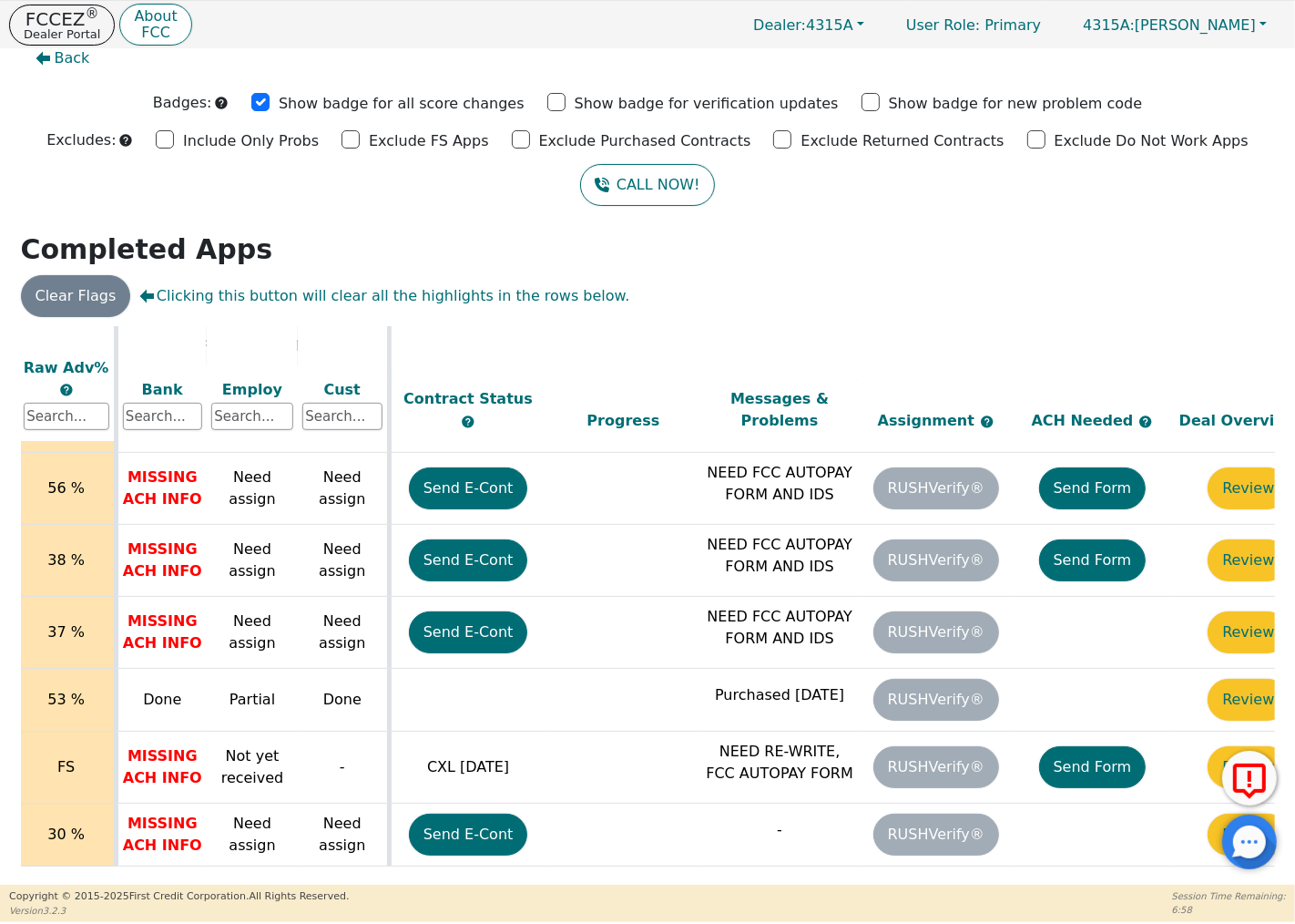
scroll to position [777, 741]
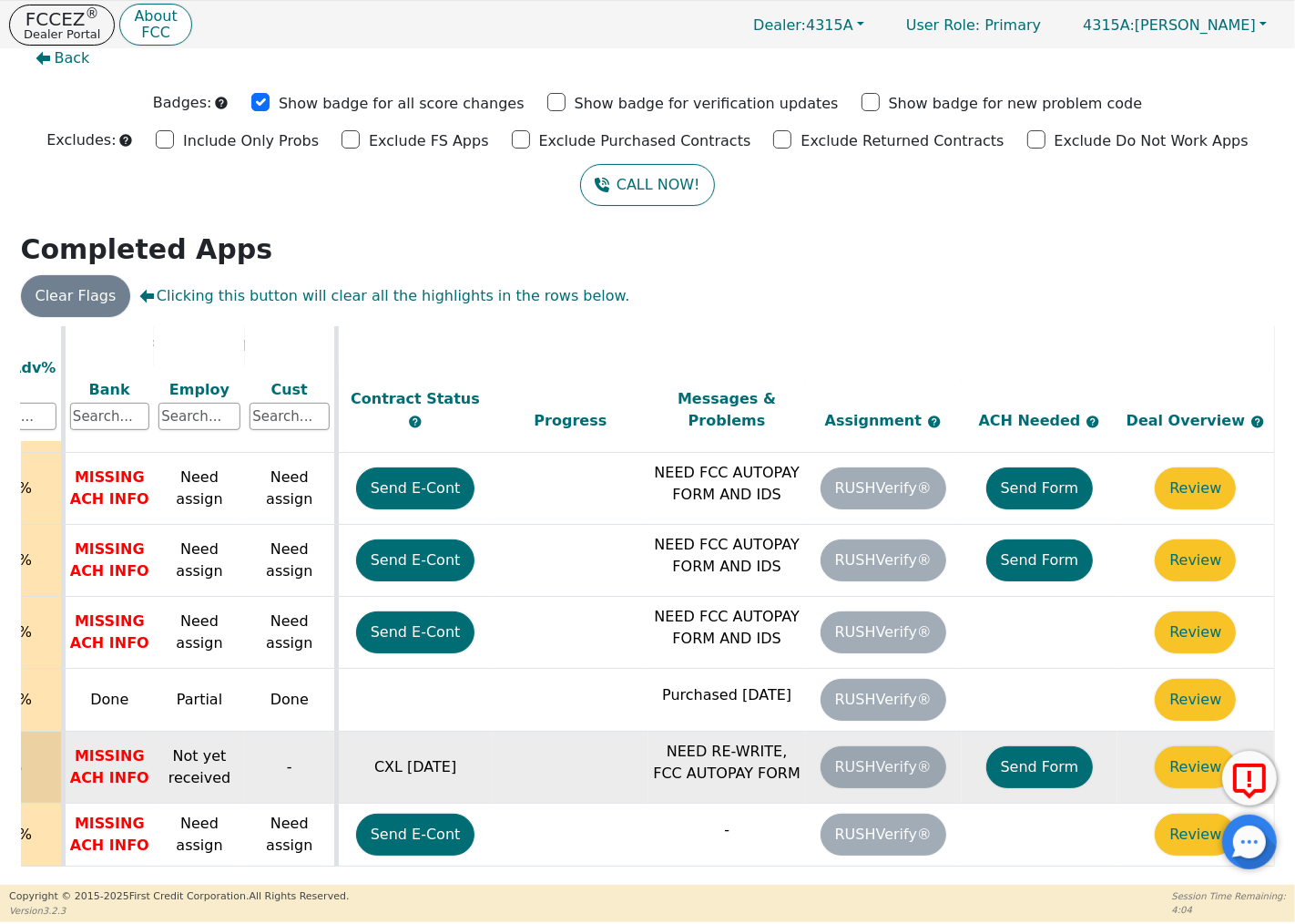
click at [1045, 746] on button "Send Form" at bounding box center [1040, 767] width 108 height 42
